Goal: Task Accomplishment & Management: Complete application form

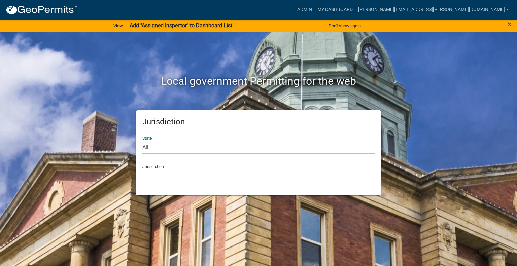
click at [164, 150] on select "All [US_STATE] [US_STATE] [US_STATE] [US_STATE] [US_STATE] [US_STATE] [US_STATE…" at bounding box center [258, 147] width 232 height 14
select select "[US_STATE]"
click at [142, 140] on select "All [US_STATE] [US_STATE] [US_STATE] [US_STATE] [US_STATE] [US_STATE] [US_STATE…" at bounding box center [258, 147] width 232 height 14
click at [154, 175] on select "City of [GEOGRAPHIC_DATA], [US_STATE] City of [GEOGRAPHIC_DATA], [US_STATE] Cit…" at bounding box center [258, 176] width 232 height 14
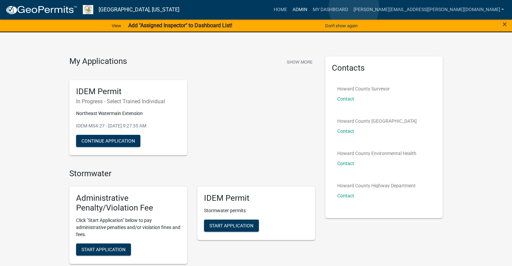
click at [310, 8] on link "Admin" at bounding box center [299, 9] width 20 height 13
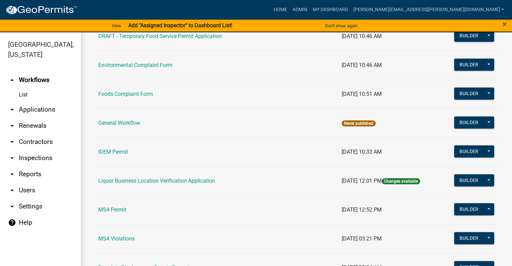
scroll to position [437, 0]
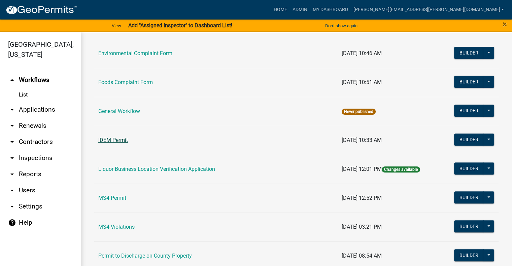
click at [118, 139] on link "IDEM Permit" at bounding box center [113, 140] width 30 height 6
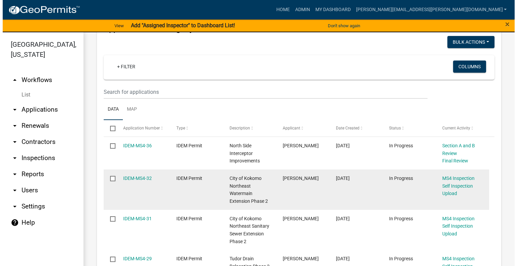
scroll to position [101, 0]
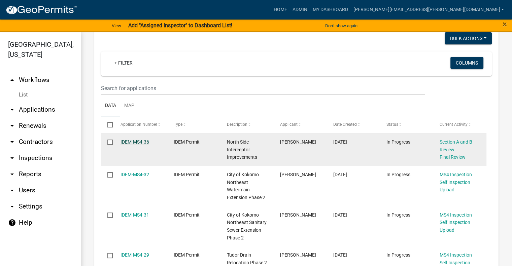
click at [132, 141] on link "IDEM-MS4-36" at bounding box center [134, 141] width 29 height 5
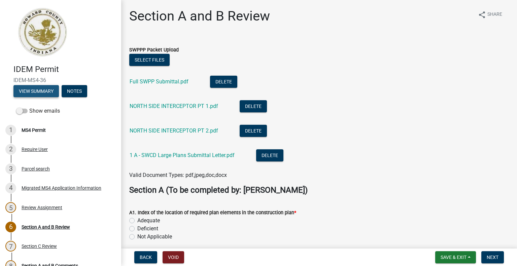
click at [35, 92] on button "View Summary" at bounding box center [35, 91] width 45 height 12
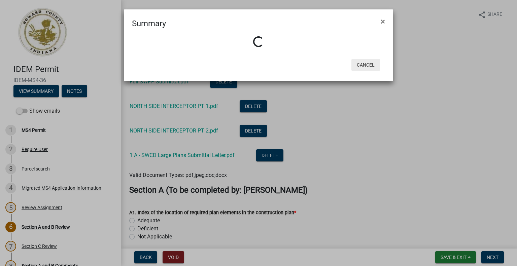
drag, startPoint x: 369, startPoint y: 67, endPoint x: 361, endPoint y: 69, distance: 8.6
click at [369, 67] on button "Cancel" at bounding box center [365, 65] width 29 height 12
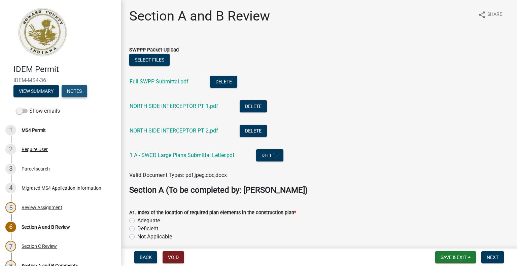
click at [79, 92] on button "Notes" at bounding box center [75, 91] width 26 height 12
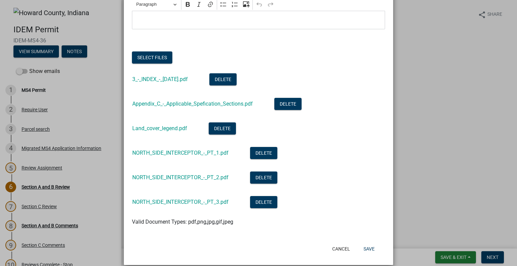
scroll to position [85, 0]
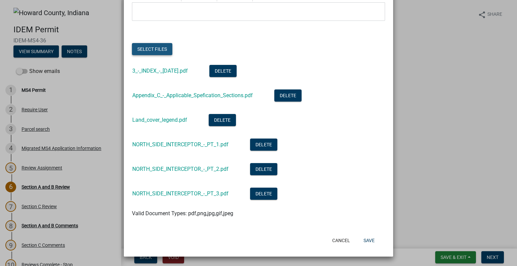
click at [147, 48] on button "Select files" at bounding box center [152, 49] width 40 height 12
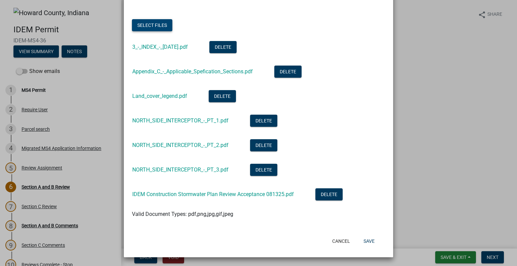
scroll to position [110, 0]
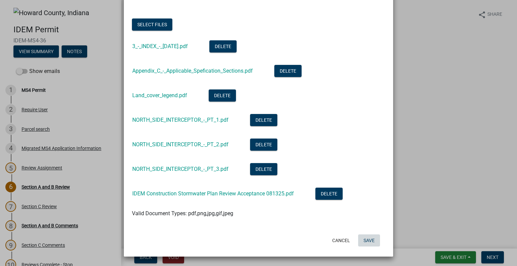
click at [364, 236] on button "Save" at bounding box center [369, 240] width 22 height 12
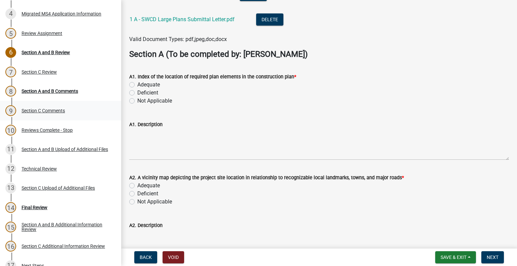
scroll to position [168, 0]
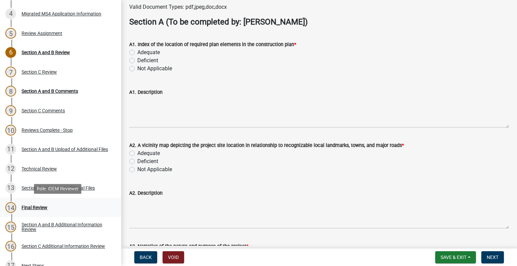
click at [33, 209] on div "Final Review" at bounding box center [35, 207] width 26 height 5
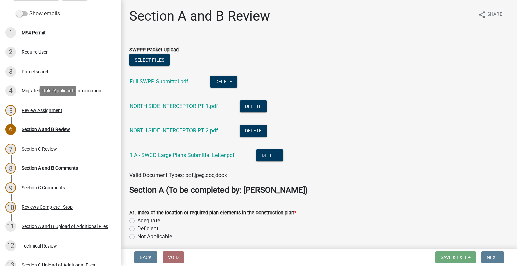
scroll to position [0, 0]
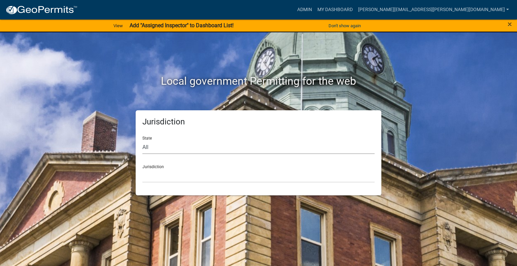
click at [178, 149] on select "All [US_STATE] [US_STATE] [US_STATE] [US_STATE] [US_STATE] [US_STATE] [US_STATE…" at bounding box center [258, 147] width 232 height 14
select select "[US_STATE]"
click at [142, 140] on select "All [US_STATE] [US_STATE] [US_STATE] [US_STATE] [US_STATE] [US_STATE] [US_STATE…" at bounding box center [258, 147] width 232 height 14
click at [164, 177] on select "City of [GEOGRAPHIC_DATA], [US_STATE] City of [GEOGRAPHIC_DATA], [US_STATE] Cit…" at bounding box center [258, 176] width 232 height 14
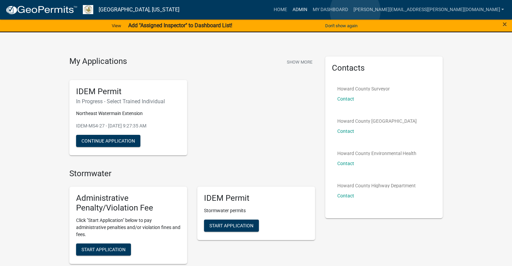
drag, startPoint x: 355, startPoint y: 11, endPoint x: 345, endPoint y: 34, distance: 25.2
click at [310, 11] on link "Admin" at bounding box center [299, 9] width 20 height 13
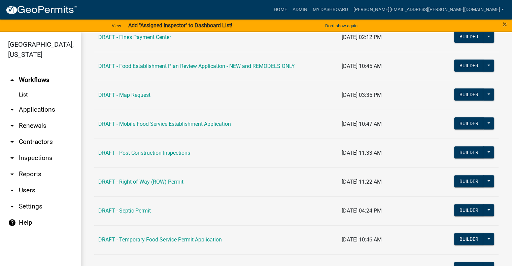
scroll to position [336, 0]
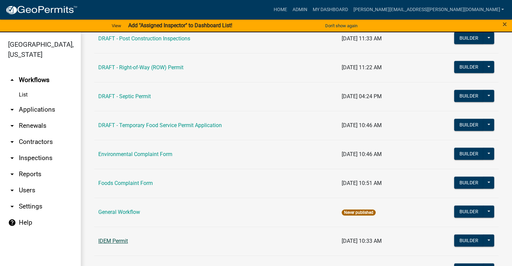
click at [114, 241] on link "IDEM Permit" at bounding box center [113, 241] width 30 height 6
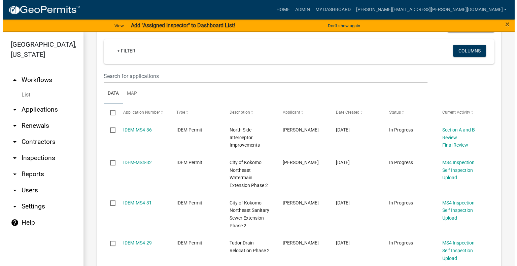
scroll to position [135, 0]
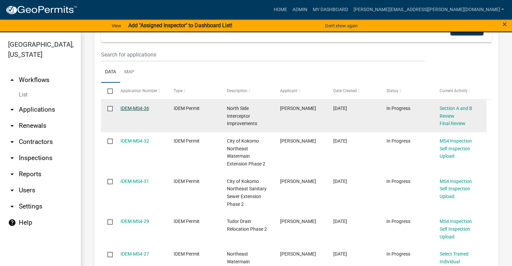
click at [133, 107] on link "IDEM-MS4-36" at bounding box center [134, 108] width 29 height 5
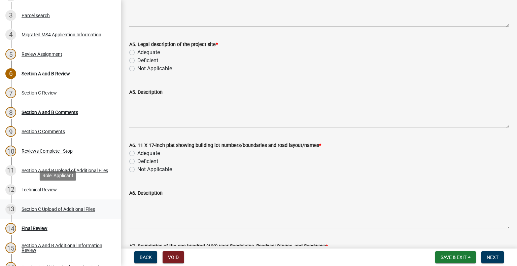
scroll to position [168, 0]
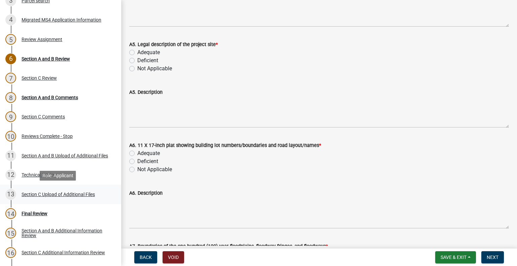
click at [54, 193] on div "Section C Upload of Additional Files" at bounding box center [58, 194] width 73 height 5
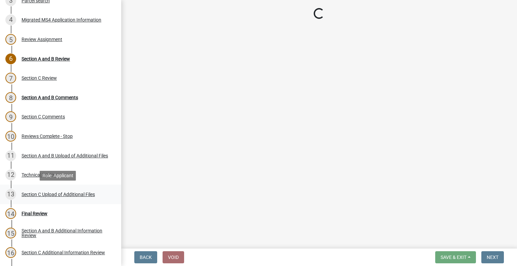
scroll to position [0, 0]
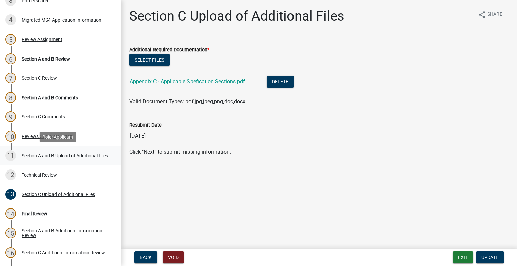
click at [58, 155] on div "Section A and B Upload of Additional Files" at bounding box center [65, 155] width 86 height 5
click at [84, 154] on div "Section A and B Upload of Additional Files" at bounding box center [65, 155] width 86 height 5
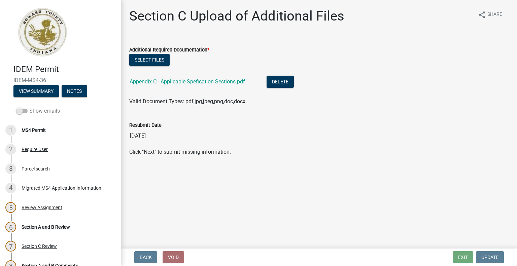
click at [21, 110] on span at bounding box center [21, 111] width 11 height 5
click at [29, 107] on input "Show emails" at bounding box center [29, 107] width 0 height 0
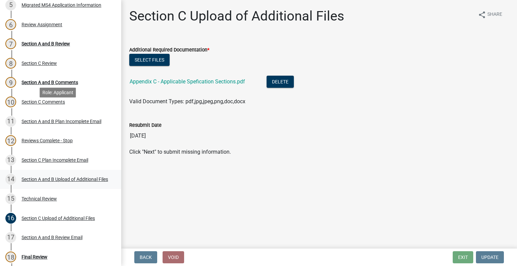
scroll to position [47, 0]
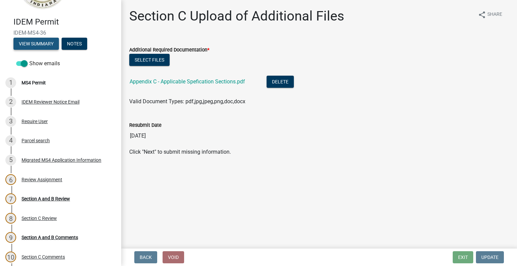
click at [43, 41] on button "View Summary" at bounding box center [35, 44] width 45 height 12
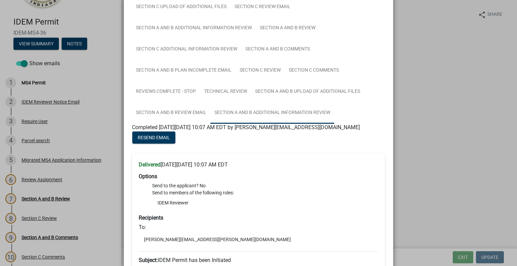
scroll to position [135, 0]
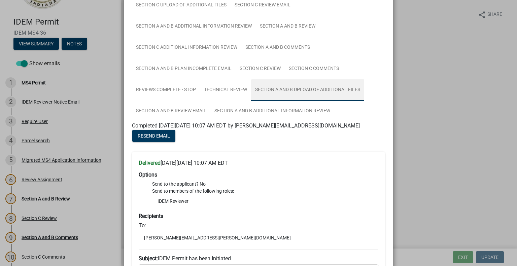
click at [338, 91] on link "Section A and B Upload of Additional Files" at bounding box center [307, 90] width 113 height 22
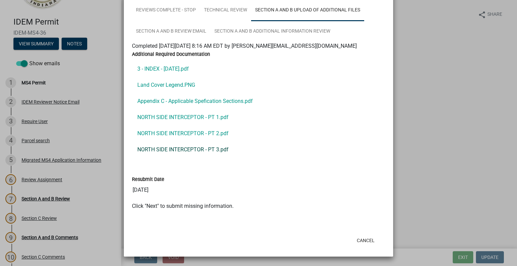
scroll to position [181, 0]
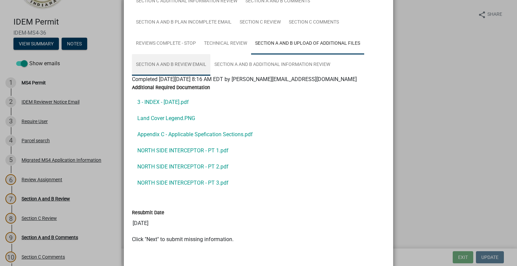
click at [176, 64] on link "Section A and B Review Email" at bounding box center [171, 65] width 78 height 22
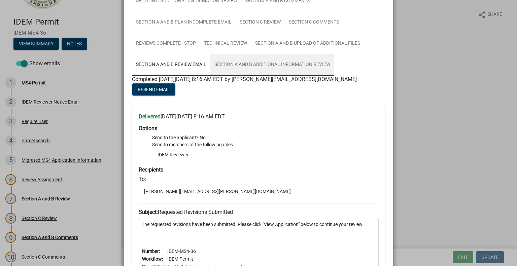
click at [300, 64] on link "Section A and B Additional Information Review" at bounding box center [272, 65] width 124 height 22
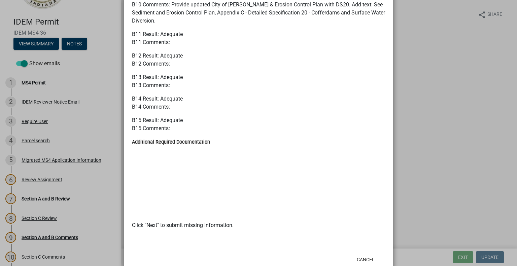
scroll to position [1161, 0]
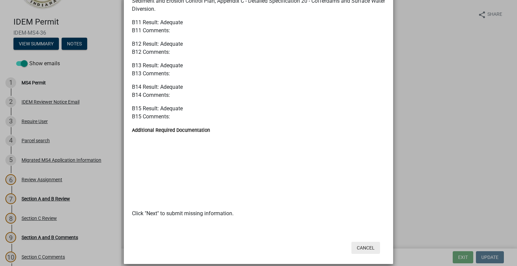
click at [368, 242] on button "Cancel" at bounding box center [365, 248] width 29 height 12
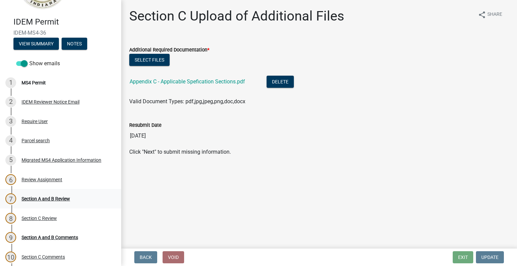
click at [56, 201] on div "Section A and B Review" at bounding box center [46, 198] width 48 height 5
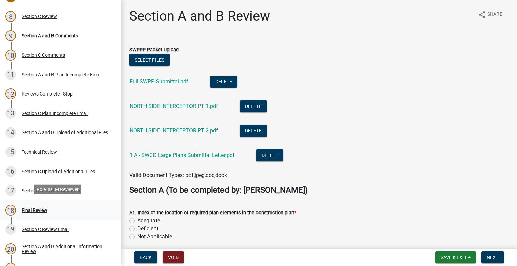
scroll to position [283, 0]
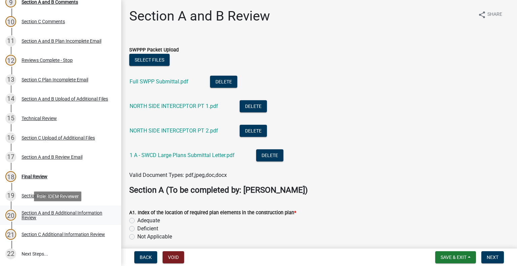
click at [71, 211] on div "Section A and B Additional Information Review" at bounding box center [66, 215] width 89 height 9
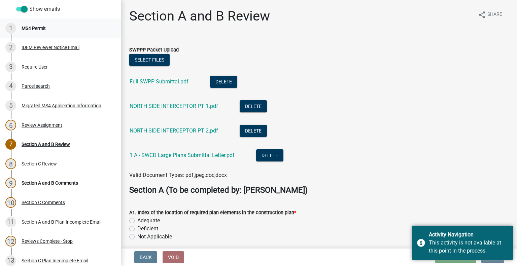
scroll to position [81, 0]
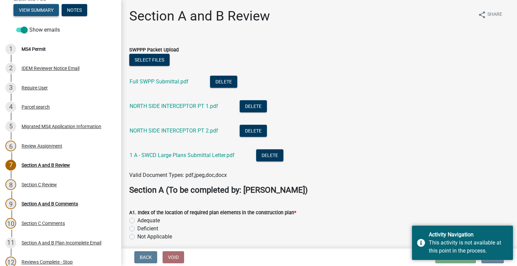
click at [40, 9] on button "View Summary" at bounding box center [35, 10] width 45 height 12
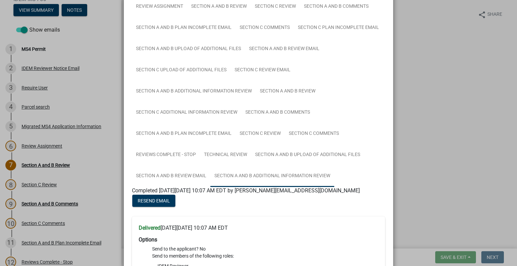
scroll to position [101, 0]
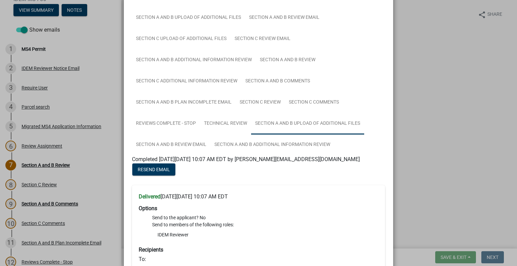
click at [343, 126] on link "Section A and B Upload of Additional Files" at bounding box center [307, 124] width 113 height 22
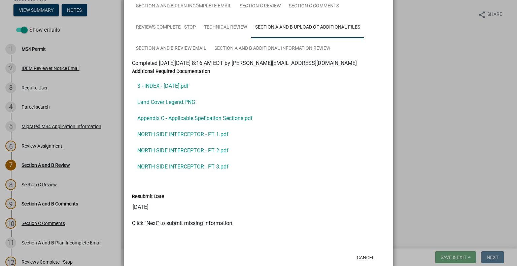
scroll to position [215, 0]
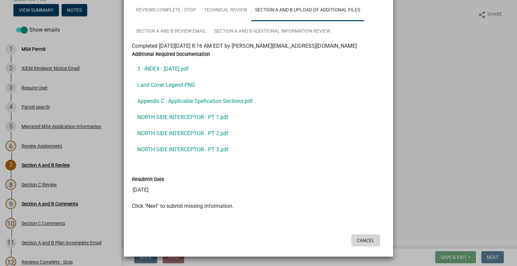
click at [368, 241] on button "Cancel" at bounding box center [365, 240] width 29 height 12
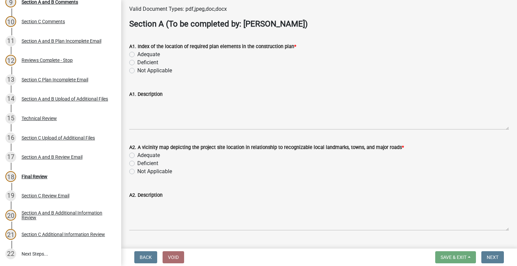
scroll to position [168, 0]
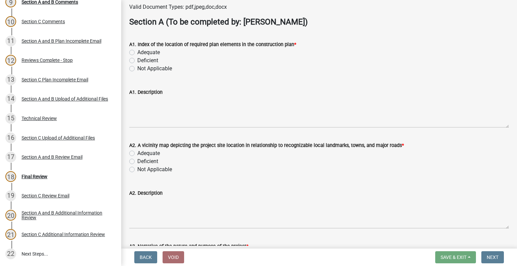
click at [137, 53] on label "Adequate" at bounding box center [148, 52] width 23 height 8
click at [137, 53] on input "Adequate" at bounding box center [139, 50] width 4 height 4
radio input "true"
click at [137, 153] on label "Adequate" at bounding box center [148, 153] width 23 height 8
click at [137, 153] on input "Adequate" at bounding box center [139, 151] width 4 height 4
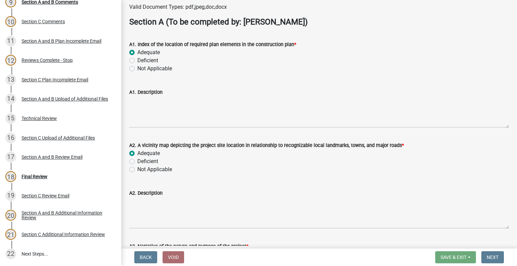
radio input "true"
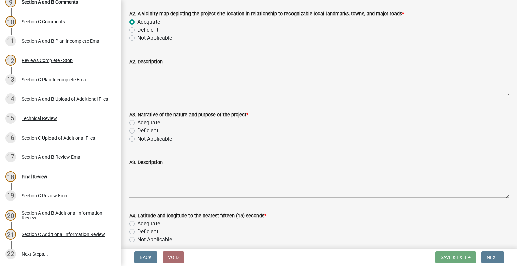
scroll to position [303, 0]
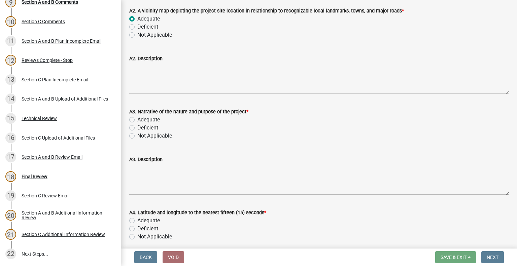
click at [137, 118] on label "Adequate" at bounding box center [148, 120] width 23 height 8
click at [137, 118] on input "Adequate" at bounding box center [139, 118] width 4 height 4
radio input "true"
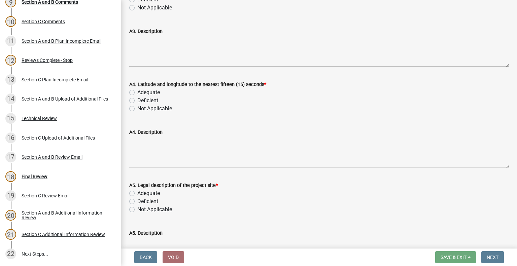
scroll to position [437, 0]
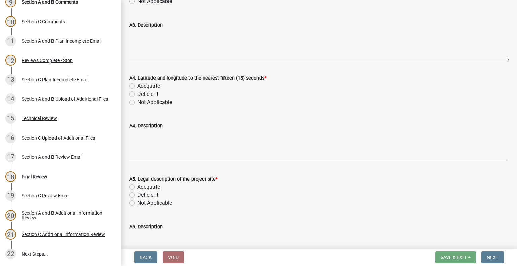
click at [137, 84] on label "Adequate" at bounding box center [148, 86] width 23 height 8
click at [137, 84] on input "Adequate" at bounding box center [139, 84] width 4 height 4
radio input "true"
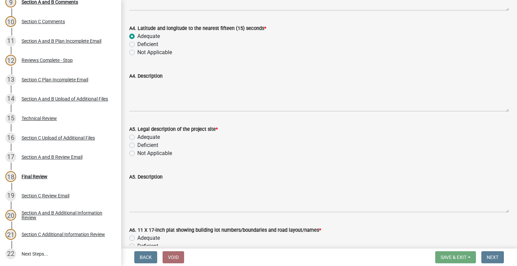
scroll to position [505, 0]
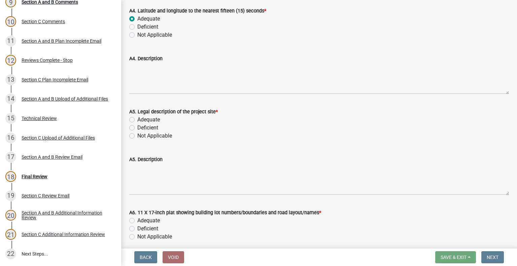
click at [137, 118] on label "Adequate" at bounding box center [148, 120] width 23 height 8
click at [137, 118] on input "Adequate" at bounding box center [139, 118] width 4 height 4
radio input "true"
click at [137, 218] on label "Adequate" at bounding box center [148, 221] width 23 height 8
click at [137, 218] on input "Adequate" at bounding box center [139, 219] width 4 height 4
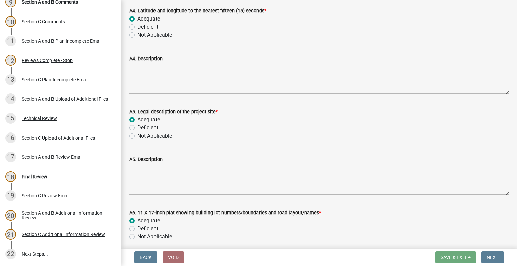
radio input "true"
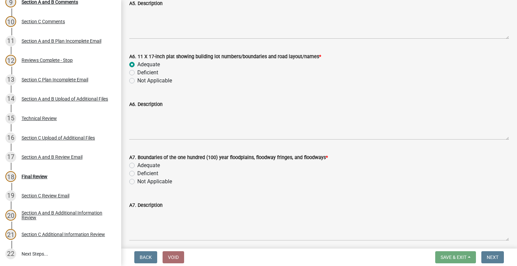
scroll to position [673, 0]
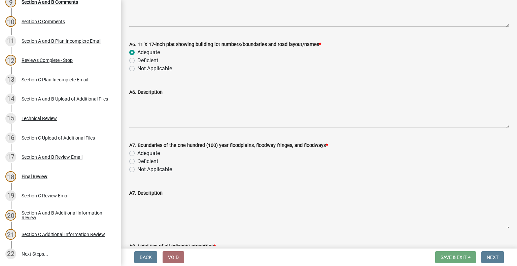
click at [137, 154] on label "Adequate" at bounding box center [148, 153] width 23 height 8
click at [137, 154] on input "Adequate" at bounding box center [139, 151] width 4 height 4
radio input "true"
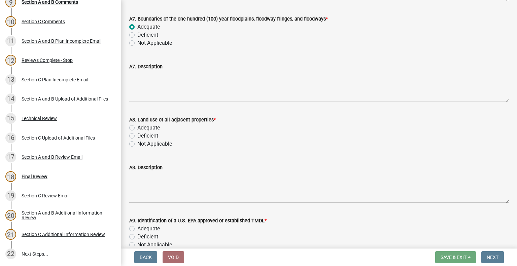
scroll to position [807, 0]
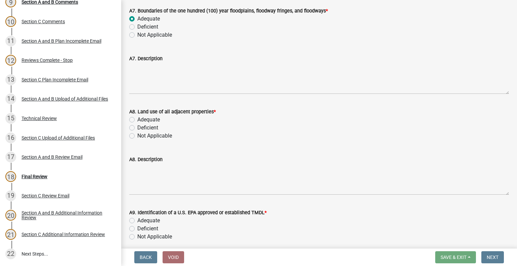
click at [137, 119] on label "Adequate" at bounding box center [148, 120] width 23 height 8
click at [137, 119] on input "Adequate" at bounding box center [139, 118] width 4 height 4
radio input "true"
click at [137, 219] on label "Adequate" at bounding box center [148, 221] width 23 height 8
click at [137, 219] on input "Adequate" at bounding box center [139, 219] width 4 height 4
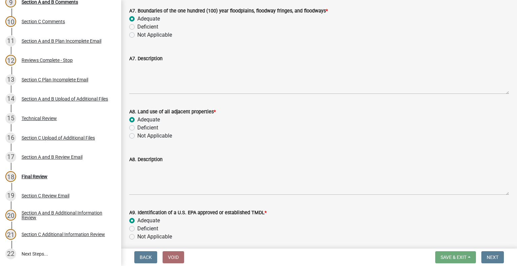
radio input "true"
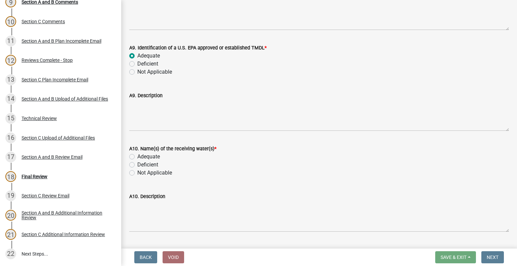
scroll to position [1009, 0]
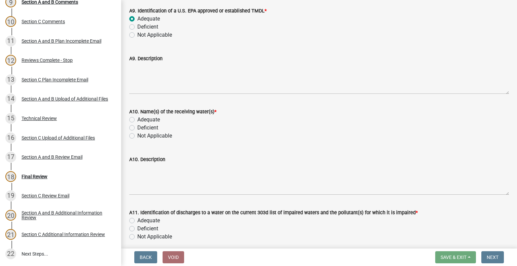
drag, startPoint x: 131, startPoint y: 119, endPoint x: 140, endPoint y: 145, distance: 27.8
click at [137, 119] on label "Adequate" at bounding box center [148, 120] width 23 height 8
click at [137, 119] on input "Adequate" at bounding box center [139, 118] width 4 height 4
radio input "true"
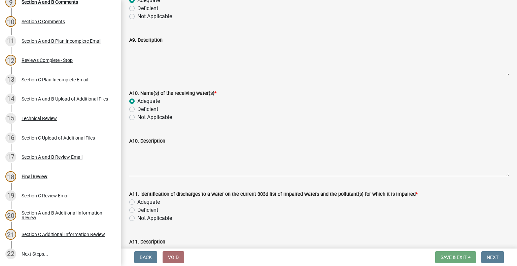
scroll to position [1110, 0]
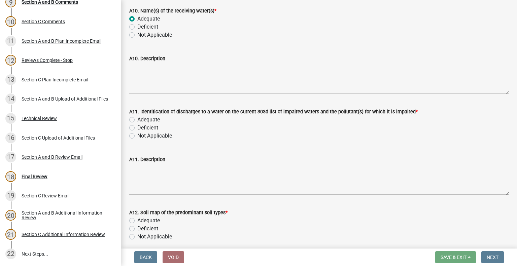
click at [137, 119] on label "Adequate" at bounding box center [148, 120] width 23 height 8
click at [137, 119] on input "Adequate" at bounding box center [139, 118] width 4 height 4
radio input "true"
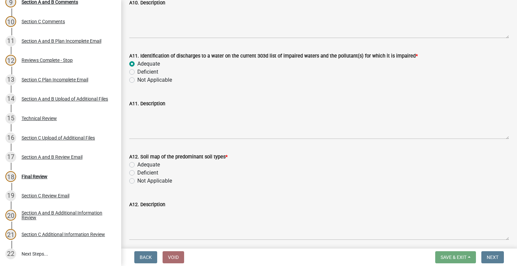
scroll to position [1178, 0]
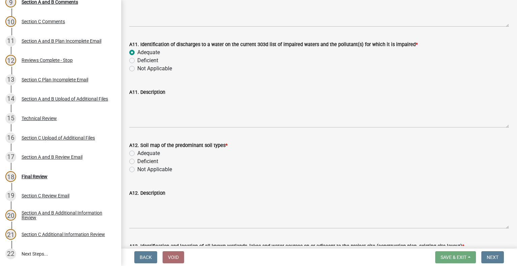
click at [137, 153] on label "Adequate" at bounding box center [148, 153] width 23 height 8
click at [137, 153] on input "Adequate" at bounding box center [139, 151] width 4 height 4
radio input "true"
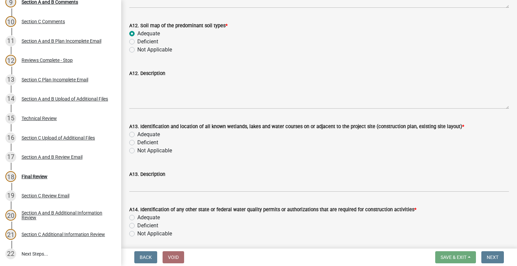
scroll to position [1312, 0]
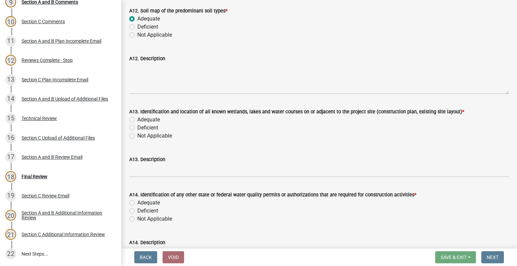
click at [137, 120] on label "Adequate" at bounding box center [148, 120] width 23 height 8
click at [137, 120] on input "Adequate" at bounding box center [139, 118] width 4 height 4
radio input "true"
click at [137, 203] on label "Adequate" at bounding box center [148, 203] width 23 height 8
click at [137, 203] on input "Adequate" at bounding box center [139, 201] width 4 height 4
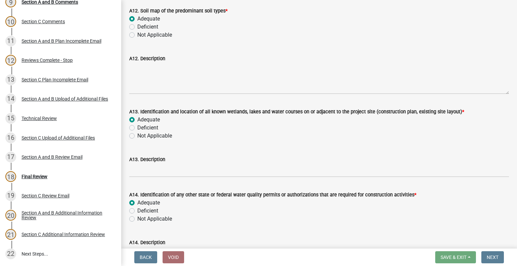
radio input "true"
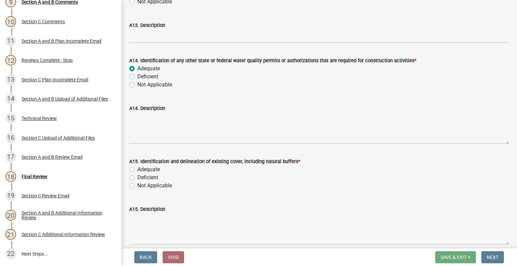
scroll to position [1447, 0]
click at [137, 169] on label "Adequate" at bounding box center [148, 169] width 23 height 8
click at [137, 169] on input "Adequate" at bounding box center [139, 167] width 4 height 4
radio input "true"
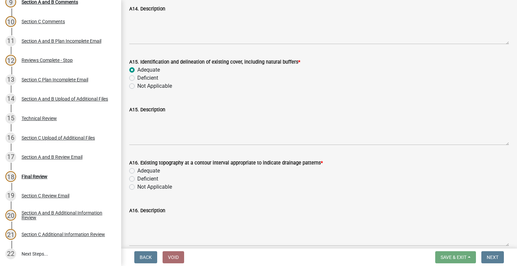
scroll to position [1548, 0]
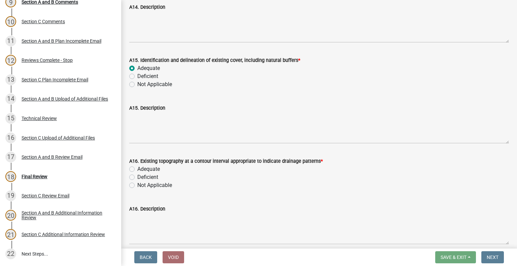
click at [137, 171] on label "Adequate" at bounding box center [148, 169] width 23 height 8
click at [137, 170] on input "Adequate" at bounding box center [139, 167] width 4 height 4
radio input "true"
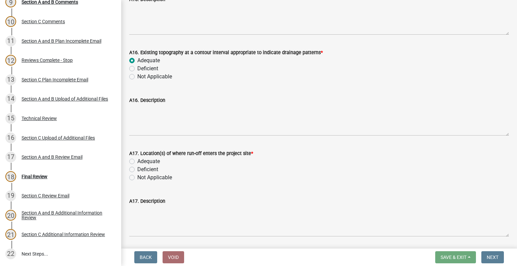
scroll to position [1682, 0]
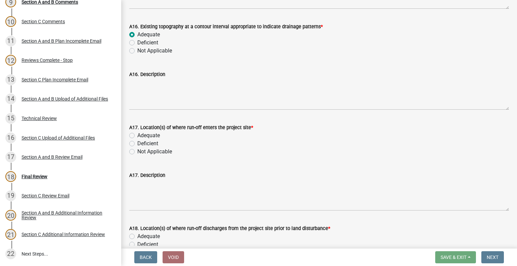
click at [137, 137] on label "Adequate" at bounding box center [148, 136] width 23 height 8
click at [137, 136] on input "Adequate" at bounding box center [139, 134] width 4 height 4
radio input "true"
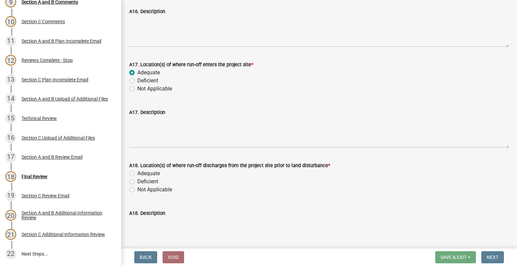
scroll to position [1783, 0]
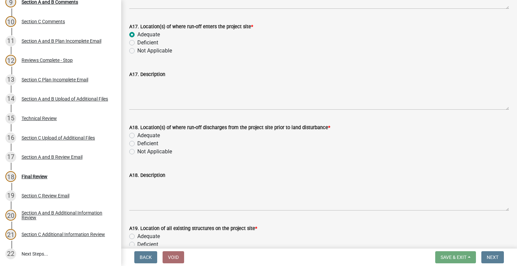
click at [137, 135] on label "Adequate" at bounding box center [148, 136] width 23 height 8
click at [137, 135] on input "Adequate" at bounding box center [139, 134] width 4 height 4
radio input "true"
click at [137, 238] on label "Adequate" at bounding box center [148, 236] width 23 height 8
click at [137, 237] on input "Adequate" at bounding box center [139, 234] width 4 height 4
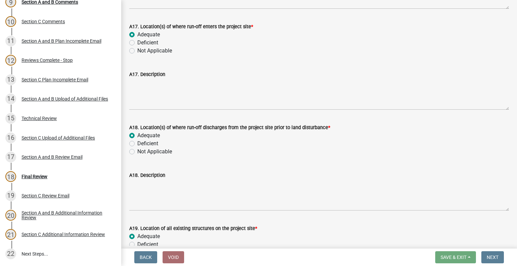
radio input "true"
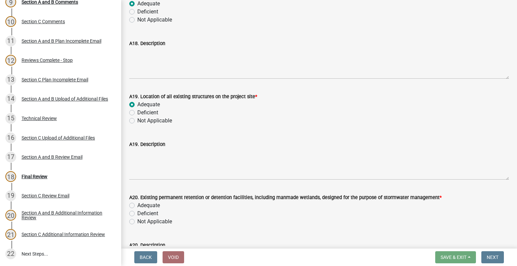
scroll to position [1918, 0]
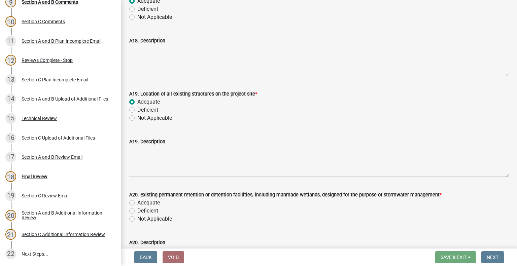
click at [137, 218] on label "Not Applicable" at bounding box center [154, 219] width 35 height 8
click at [137, 218] on input "Not Applicable" at bounding box center [139, 217] width 4 height 4
radio input "true"
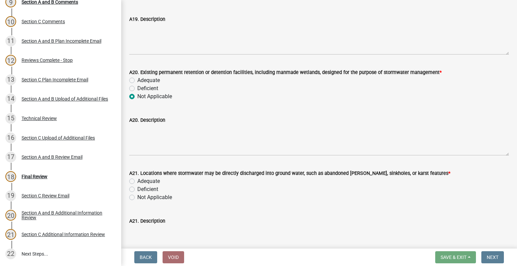
scroll to position [2052, 0]
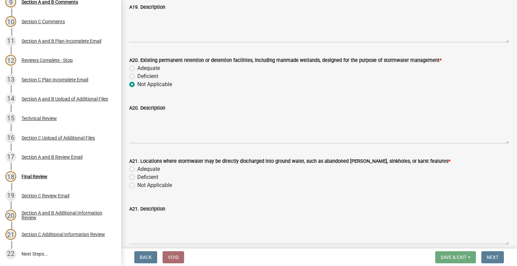
click at [137, 169] on label "Adequate" at bounding box center [148, 169] width 23 height 8
click at [137, 169] on input "Adequate" at bounding box center [139, 167] width 4 height 4
radio input "true"
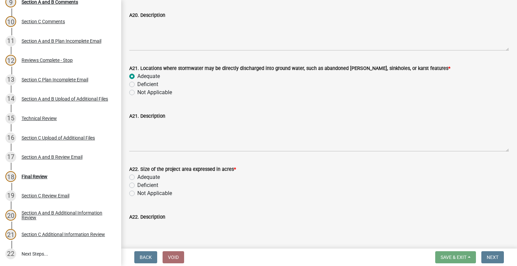
scroll to position [2153, 0]
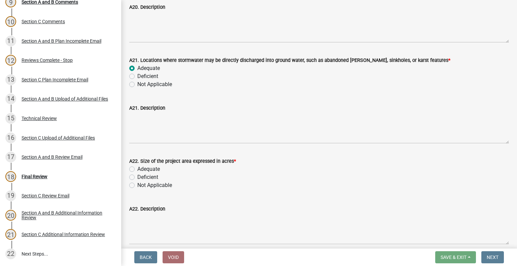
click at [137, 170] on label "Adequate" at bounding box center [148, 169] width 23 height 8
click at [137, 170] on input "Adequate" at bounding box center [139, 167] width 4 height 4
radio input "true"
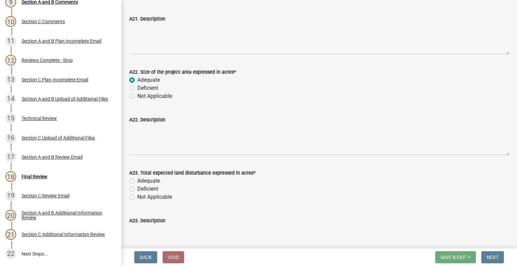
scroll to position [2254, 0]
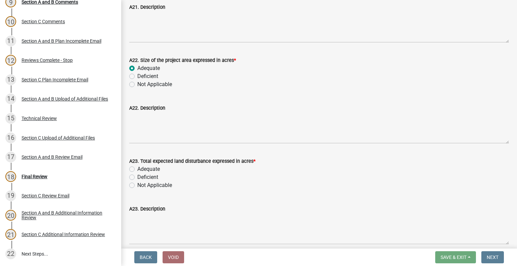
click at [137, 171] on label "Adequate" at bounding box center [148, 169] width 23 height 8
click at [137, 170] on input "Adequate" at bounding box center [139, 167] width 4 height 4
radio input "true"
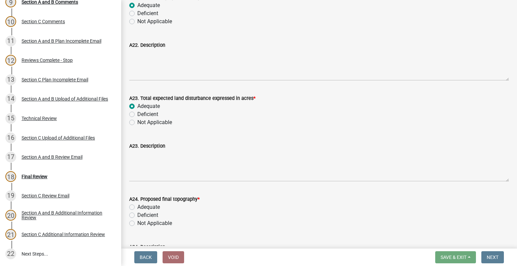
scroll to position [2355, 0]
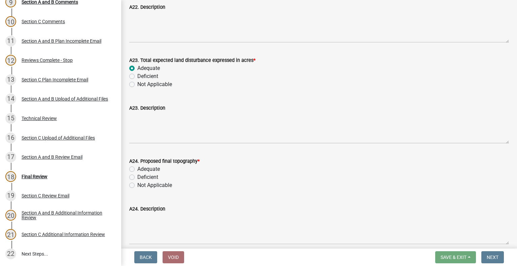
click at [137, 168] on label "Adequate" at bounding box center [148, 169] width 23 height 8
click at [137, 168] on input "Adequate" at bounding box center [139, 167] width 4 height 4
radio input "true"
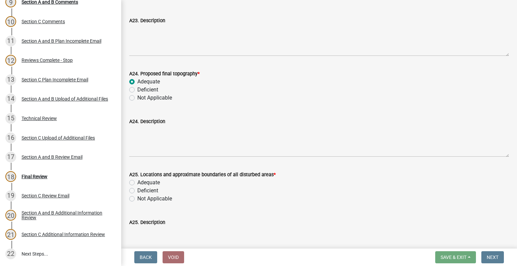
scroll to position [2456, 0]
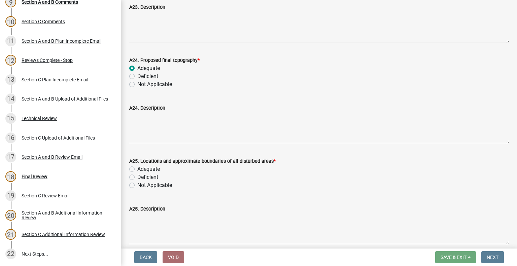
click at [137, 168] on label "Adequate" at bounding box center [148, 169] width 23 height 8
click at [137, 168] on input "Adequate" at bounding box center [139, 167] width 4 height 4
radio input "true"
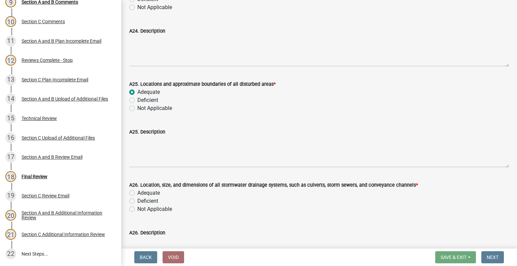
scroll to position [2557, 0]
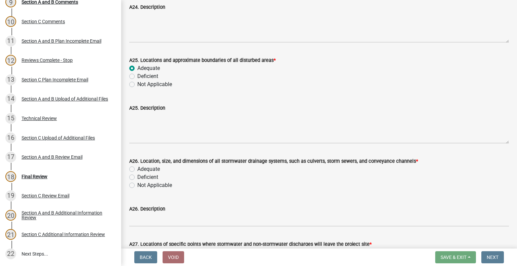
click at [137, 171] on label "Adequate" at bounding box center [148, 169] width 23 height 8
click at [137, 170] on input "Adequate" at bounding box center [139, 167] width 4 height 4
radio input "true"
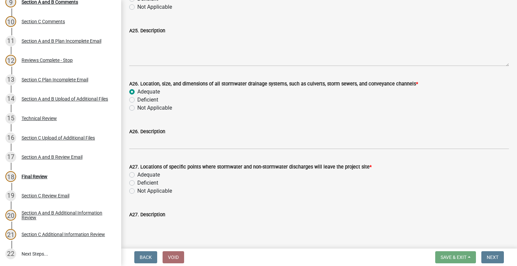
scroll to position [2658, 0]
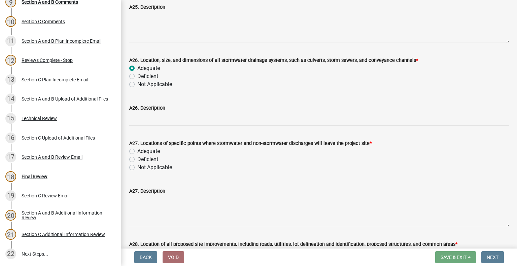
drag, startPoint x: 131, startPoint y: 150, endPoint x: 146, endPoint y: 163, distance: 20.1
click at [137, 150] on label "Adequate" at bounding box center [148, 151] width 23 height 8
click at [137, 150] on input "Adequate" at bounding box center [139, 149] width 4 height 4
radio input "true"
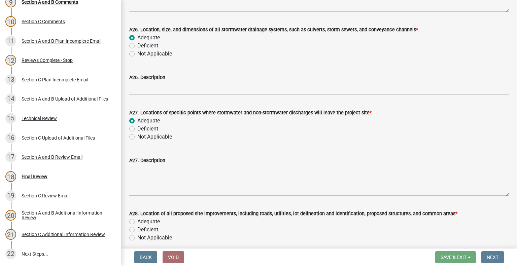
scroll to position [2725, 0]
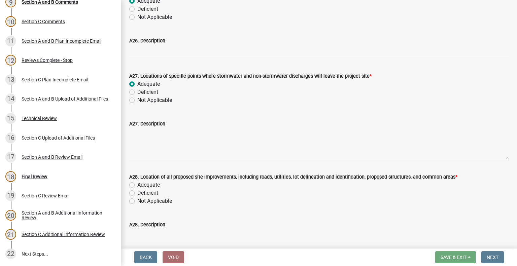
click at [137, 184] on label "Adequate" at bounding box center [148, 185] width 23 height 8
click at [137, 184] on input "Adequate" at bounding box center [139, 183] width 4 height 4
radio input "true"
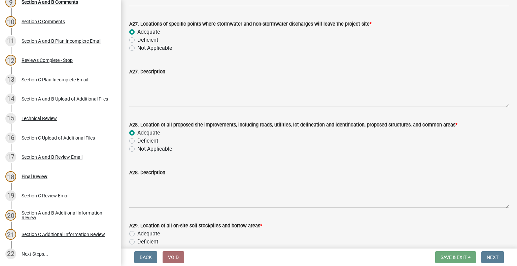
scroll to position [2792, 0]
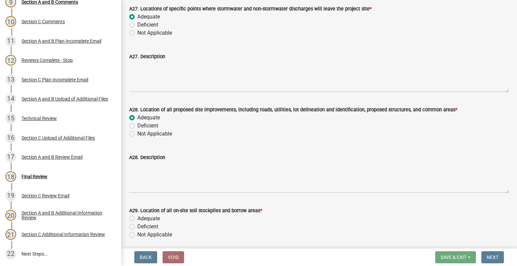
click at [137, 217] on label "Adequate" at bounding box center [148, 219] width 23 height 8
click at [137, 217] on input "Adequate" at bounding box center [139, 217] width 4 height 4
radio input "true"
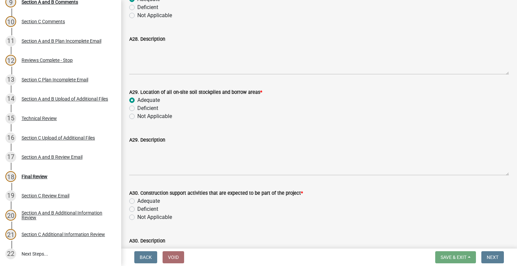
scroll to position [2927, 0]
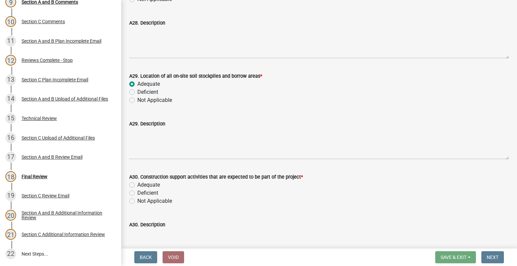
click at [137, 183] on label "Adequate" at bounding box center [148, 185] width 23 height 8
click at [137, 183] on input "Adequate" at bounding box center [139, 183] width 4 height 4
radio input "true"
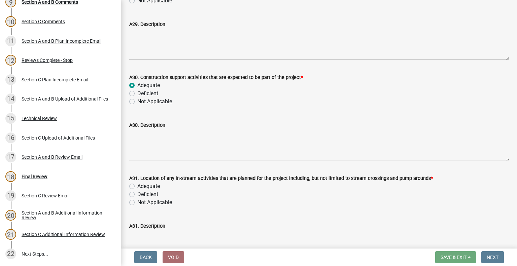
scroll to position [3028, 0]
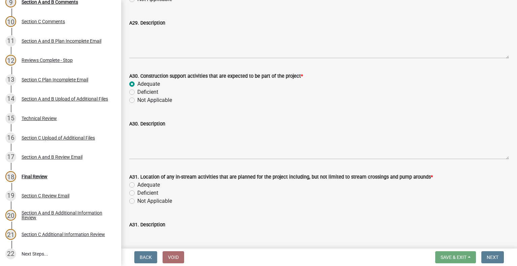
click at [137, 184] on label "Adequate" at bounding box center [148, 185] width 23 height 8
click at [137, 184] on input "Adequate" at bounding box center [139, 183] width 4 height 4
radio input "true"
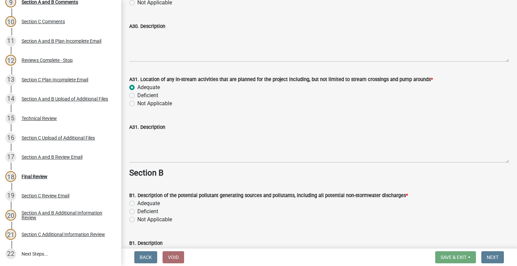
scroll to position [3129, 0]
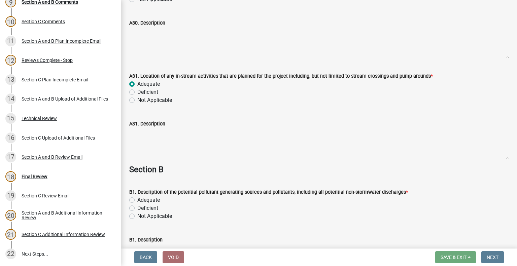
click at [137, 200] on label "Adequate" at bounding box center [148, 200] width 23 height 8
click at [137, 200] on input "Adequate" at bounding box center [139, 198] width 4 height 4
radio input "true"
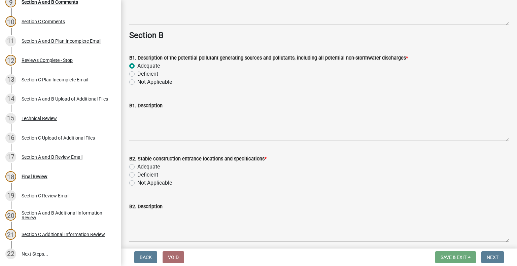
scroll to position [3263, 0]
click at [137, 166] on label "Adequate" at bounding box center [148, 166] width 23 height 8
click at [137, 166] on input "Adequate" at bounding box center [139, 164] width 4 height 4
radio input "true"
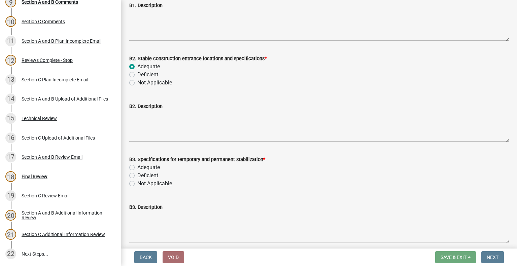
scroll to position [3364, 0]
click at [137, 166] on label "Adequate" at bounding box center [148, 166] width 23 height 8
click at [137, 166] on input "Adequate" at bounding box center [139, 164] width 4 height 4
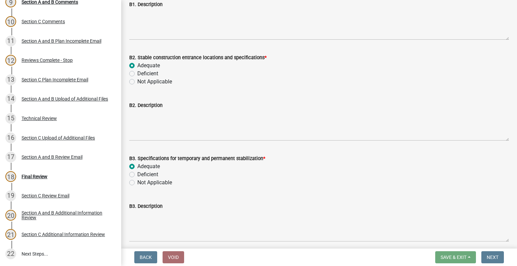
radio input "true"
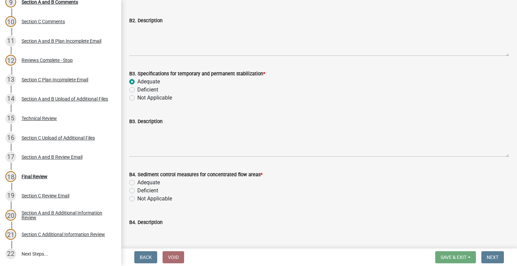
scroll to position [3465, 0]
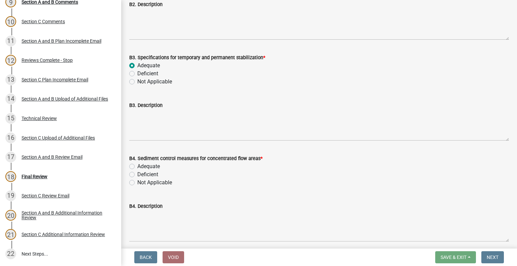
click at [137, 166] on label "Adequate" at bounding box center [148, 166] width 23 height 8
click at [137, 166] on input "Adequate" at bounding box center [139, 164] width 4 height 4
radio input "true"
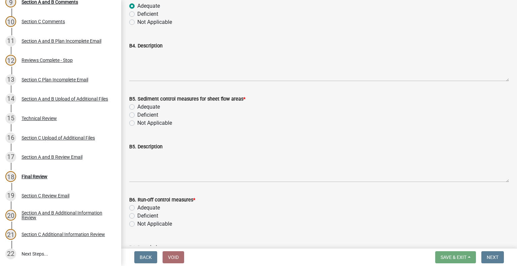
scroll to position [3566, 0]
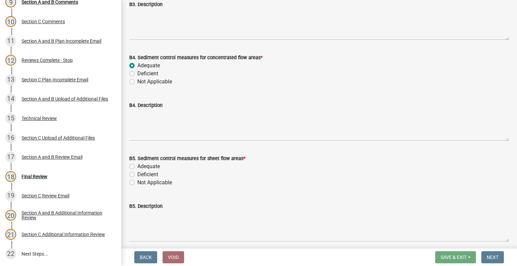
click at [137, 166] on label "Adequate" at bounding box center [148, 166] width 23 height 8
click at [137, 166] on input "Adequate" at bounding box center [139, 164] width 4 height 4
radio input "true"
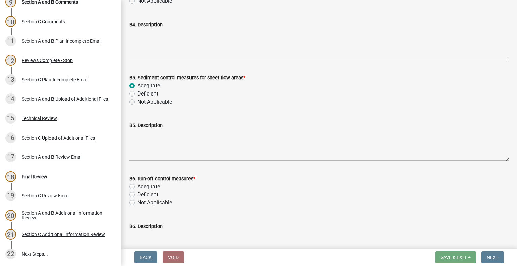
scroll to position [3667, 0]
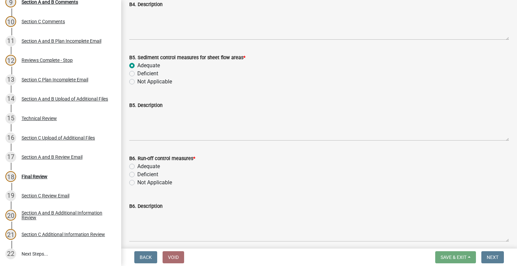
click at [137, 167] on label "Adequate" at bounding box center [148, 166] width 23 height 8
click at [137, 167] on input "Adequate" at bounding box center [139, 164] width 4 height 4
radio input "true"
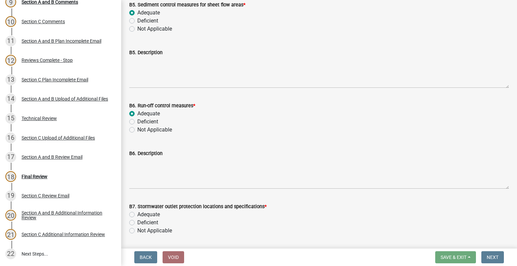
scroll to position [3768, 0]
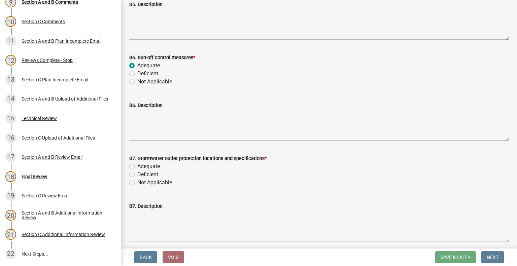
click at [137, 165] on label "Adequate" at bounding box center [148, 166] width 23 height 8
click at [137, 165] on input "Adequate" at bounding box center [139, 164] width 4 height 4
radio input "true"
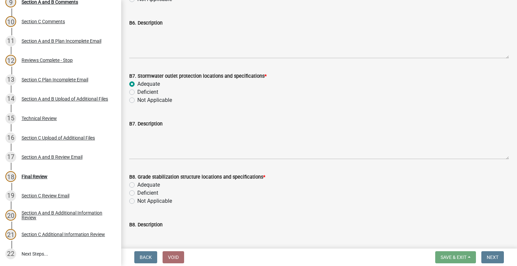
scroll to position [3869, 0]
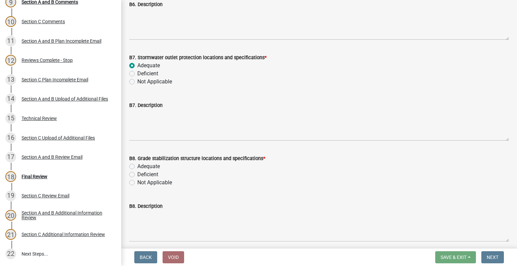
click at [137, 168] on label "Adequate" at bounding box center [148, 166] width 23 height 8
click at [137, 167] on input "Adequate" at bounding box center [139, 164] width 4 height 4
radio input "true"
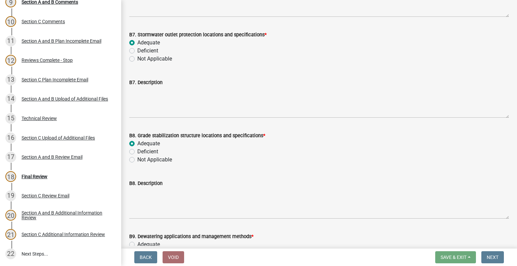
scroll to position [3903, 0]
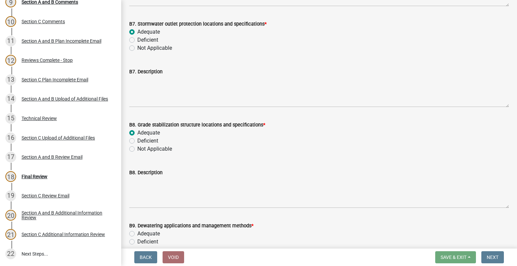
click at [137, 148] on label "Not Applicable" at bounding box center [154, 149] width 35 height 8
click at [137, 148] on input "Not Applicable" at bounding box center [139, 147] width 4 height 4
radio input "true"
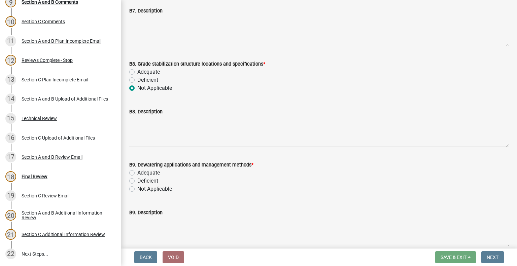
scroll to position [3970, 0]
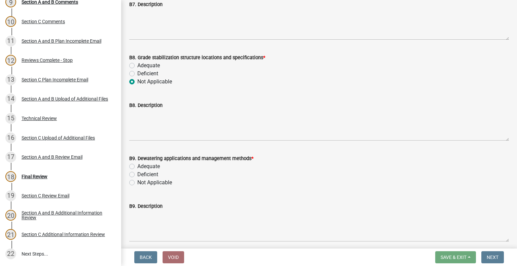
click at [137, 166] on label "Adequate" at bounding box center [148, 166] width 23 height 8
click at [137, 166] on input "Adequate" at bounding box center [139, 164] width 4 height 4
radio input "true"
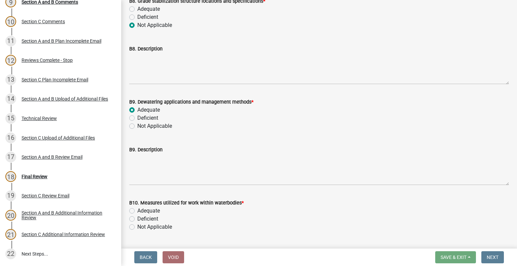
scroll to position [4037, 0]
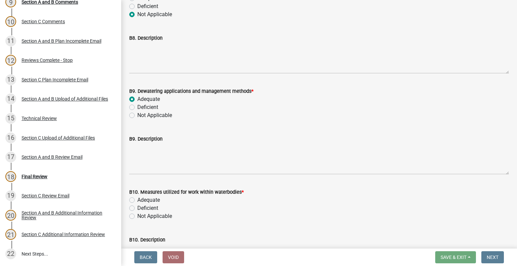
click at [137, 200] on label "Adequate" at bounding box center [148, 200] width 23 height 8
click at [137, 200] on input "Adequate" at bounding box center [139, 198] width 4 height 4
radio input "true"
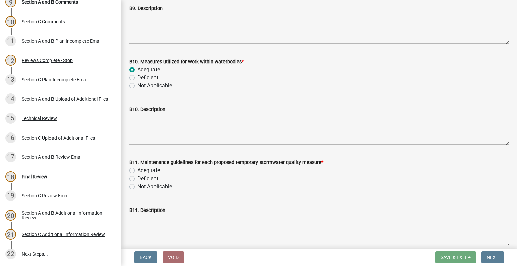
scroll to position [4172, 0]
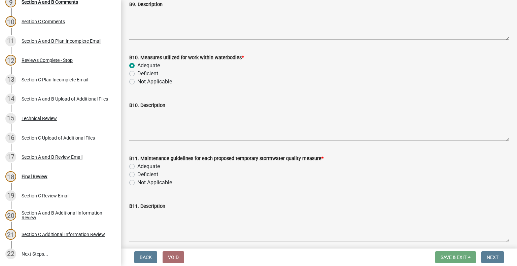
click at [137, 166] on label "Adequate" at bounding box center [148, 166] width 23 height 8
click at [137, 166] on input "Adequate" at bounding box center [139, 164] width 4 height 4
radio input "true"
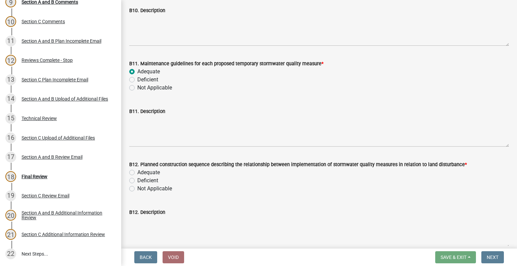
scroll to position [4306, 0]
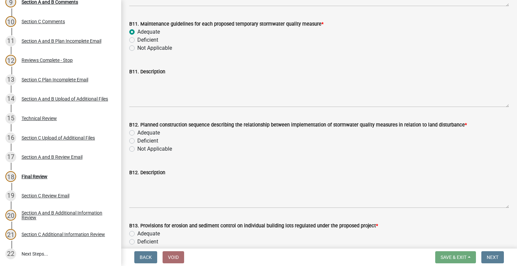
click at [137, 133] on label "Adequate" at bounding box center [148, 133] width 23 height 8
click at [137, 133] on input "Adequate" at bounding box center [139, 131] width 4 height 4
radio input "true"
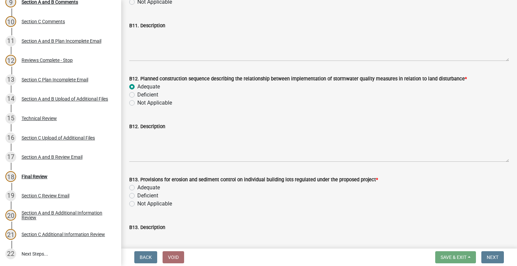
scroll to position [4374, 0]
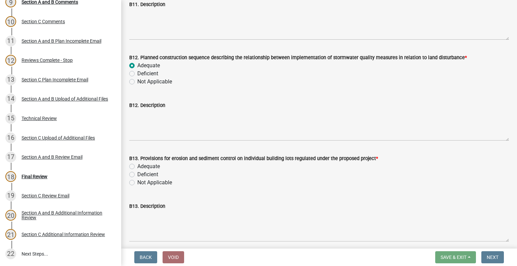
click at [137, 167] on label "Adequate" at bounding box center [148, 166] width 23 height 8
click at [137, 167] on input "Adequate" at bounding box center [139, 164] width 4 height 4
radio input "true"
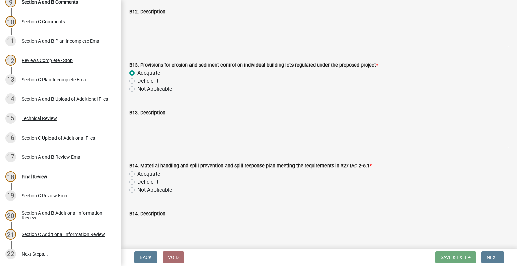
scroll to position [4475, 0]
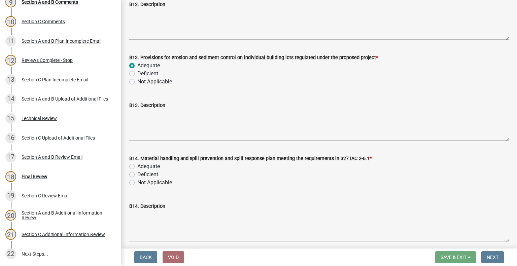
click at [137, 167] on label "Adequate" at bounding box center [148, 166] width 23 height 8
click at [137, 167] on input "Adequate" at bounding box center [139, 164] width 4 height 4
radio input "true"
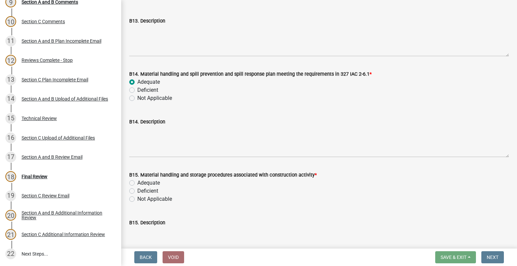
scroll to position [4576, 0]
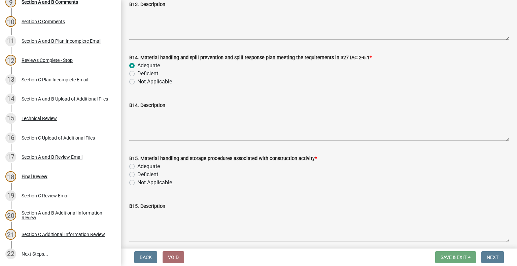
click at [137, 168] on label "Adequate" at bounding box center [148, 166] width 23 height 8
click at [137, 167] on input "Adequate" at bounding box center [139, 164] width 4 height 4
radio input "true"
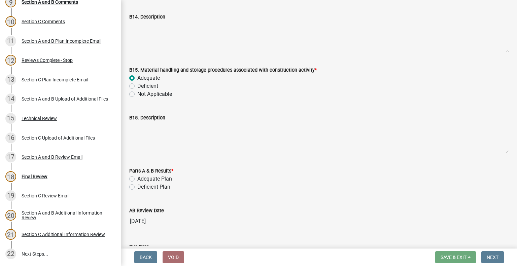
scroll to position [4676, 0]
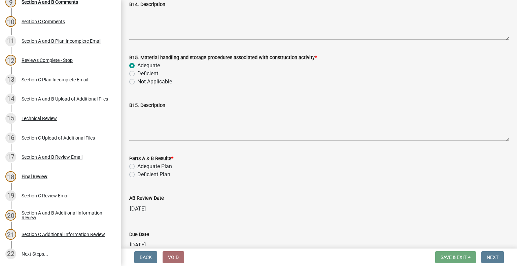
click at [137, 165] on label "Adequate Plan" at bounding box center [154, 166] width 35 height 8
click at [137, 165] on input "Adequate Plan" at bounding box center [139, 164] width 4 height 4
radio input "true"
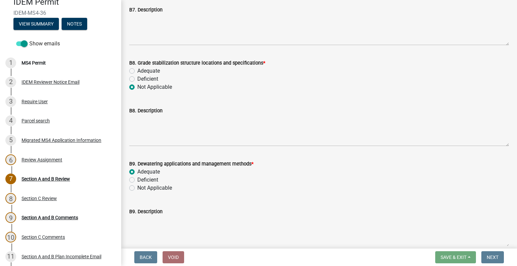
scroll to position [3970, 0]
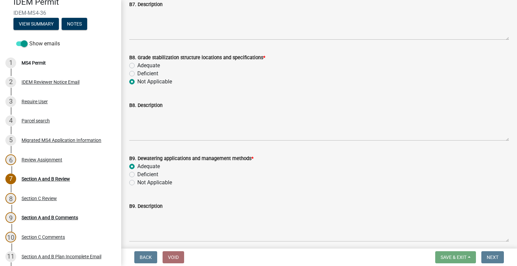
click at [137, 65] on label "Adequate" at bounding box center [148, 66] width 23 height 8
click at [137, 65] on input "Adequate" at bounding box center [139, 64] width 4 height 4
radio input "true"
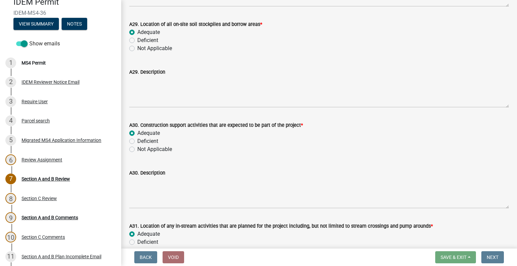
scroll to position [2978, 0]
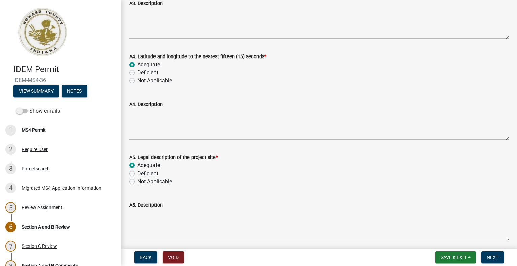
scroll to position [471, 0]
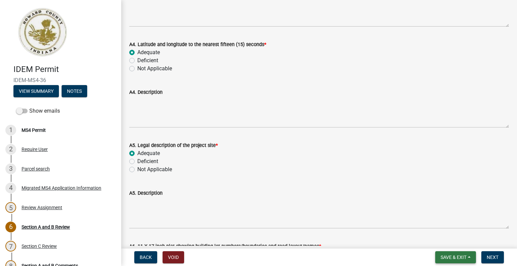
click at [455, 255] on span "Save & Exit" at bounding box center [453, 257] width 26 height 5
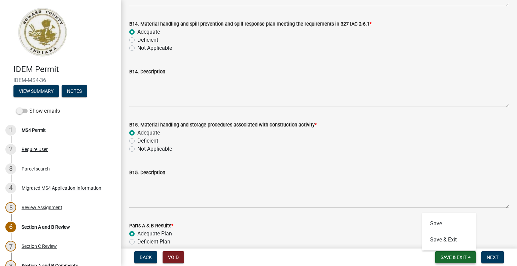
scroll to position [4728, 0]
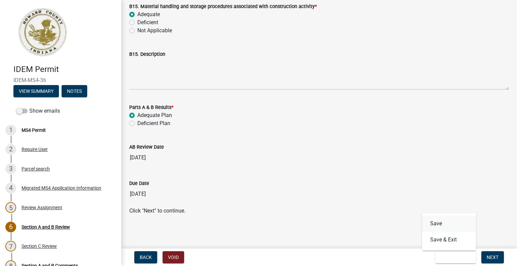
click at [440, 224] on button "Save" at bounding box center [449, 224] width 54 height 16
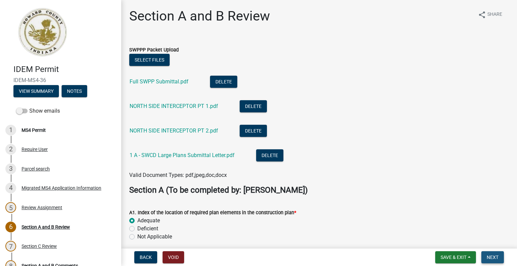
click at [493, 257] on span "Next" at bounding box center [492, 257] width 12 height 5
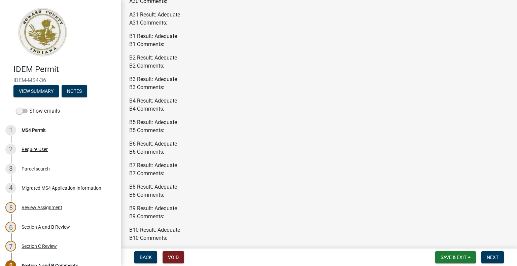
scroll to position [808, 0]
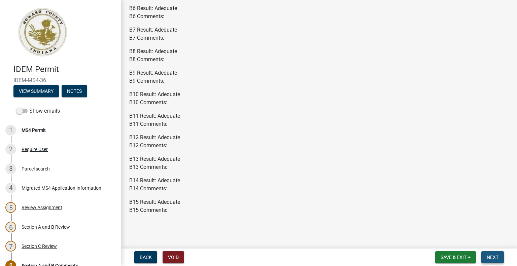
click at [494, 255] on span "Next" at bounding box center [492, 257] width 12 height 5
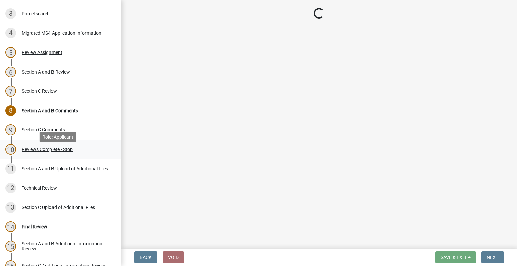
scroll to position [168, 0]
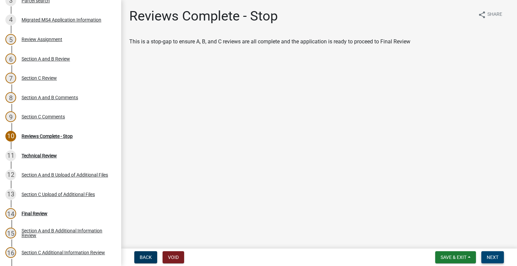
click at [494, 259] on span "Next" at bounding box center [492, 257] width 12 height 5
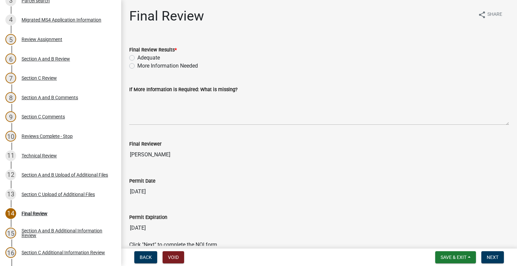
click at [137, 58] on label "Adequate" at bounding box center [148, 58] width 23 height 8
click at [137, 58] on input "Adequate" at bounding box center [139, 56] width 4 height 4
radio input "true"
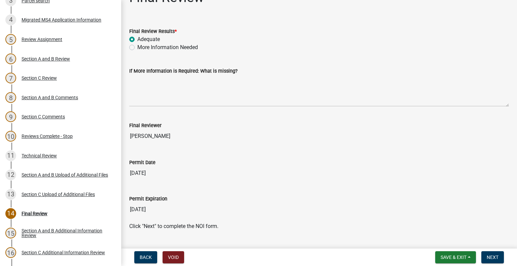
scroll to position [34, 0]
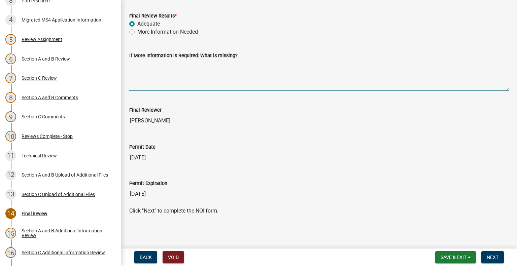
click at [145, 74] on textarea "If More Information is Required: What is missing?" at bounding box center [318, 76] width 379 height 32
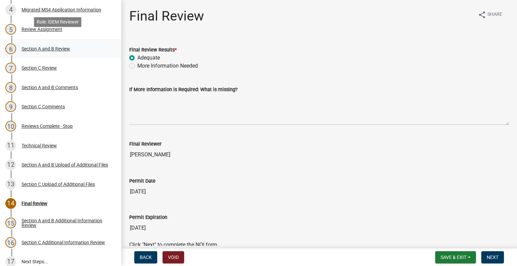
scroll to position [186, 0]
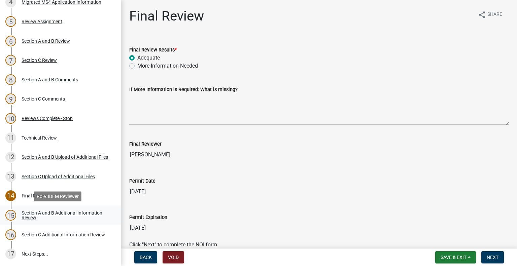
click at [32, 214] on div "Section A and B Additional Information Review" at bounding box center [66, 215] width 89 height 9
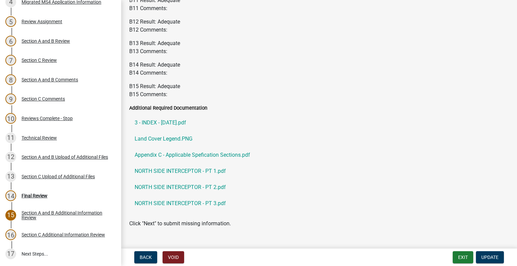
scroll to position [954, 0]
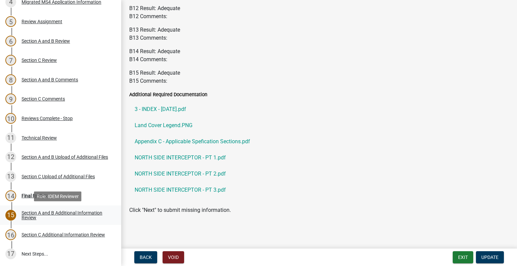
click at [78, 213] on div "Section A and B Additional Information Review" at bounding box center [66, 215] width 89 height 9
click at [71, 232] on div "Section C Additional Information Review" at bounding box center [63, 234] width 83 height 5
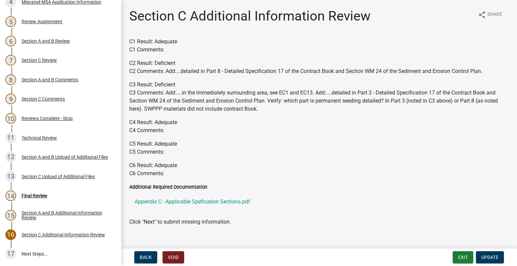
scroll to position [12, 0]
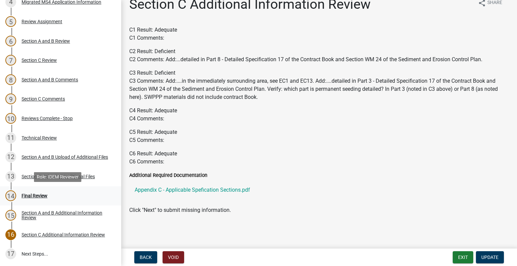
click at [38, 195] on div "Final Review" at bounding box center [35, 195] width 26 height 5
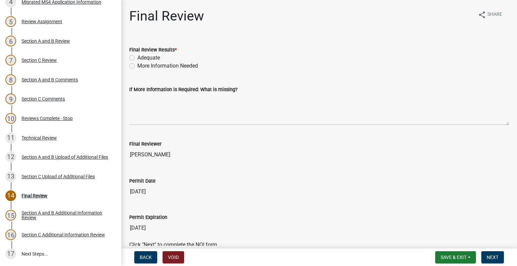
click at [137, 58] on label "Adequate" at bounding box center [148, 58] width 23 height 8
click at [137, 58] on input "Adequate" at bounding box center [139, 56] width 4 height 4
radio input "true"
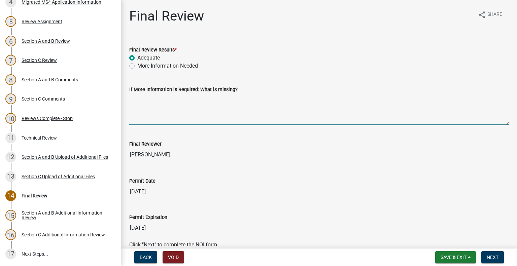
click at [148, 106] on textarea "If More Information is Required: What is missing?" at bounding box center [318, 110] width 379 height 32
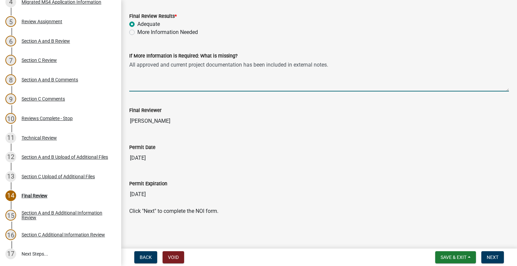
scroll to position [34, 0]
type textarea "All approved and current project documentation has been included in external no…"
click at [457, 261] on button "Save & Exit" at bounding box center [455, 257] width 41 height 12
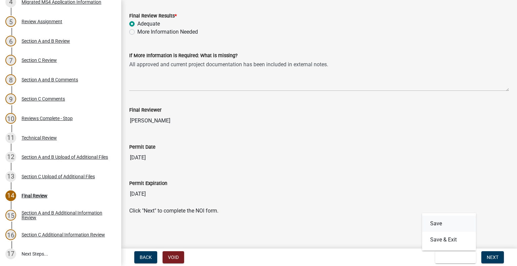
click at [439, 223] on button "Save" at bounding box center [449, 224] width 54 height 16
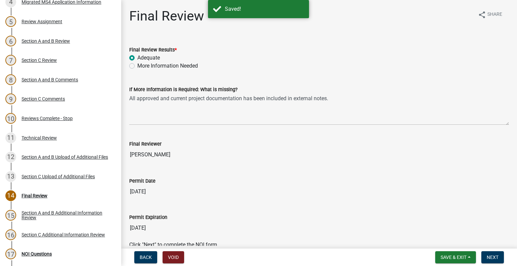
scroll to position [399, 0]
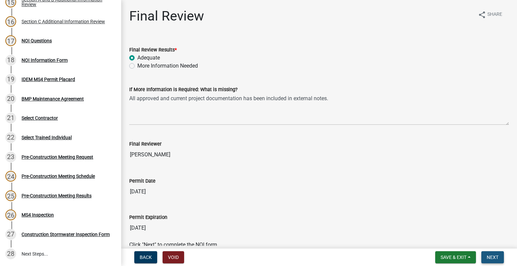
click at [493, 256] on span "Next" at bounding box center [492, 257] width 12 height 5
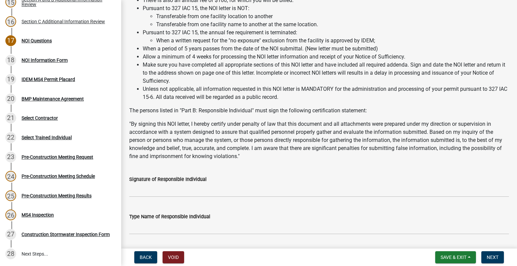
scroll to position [2560, 0]
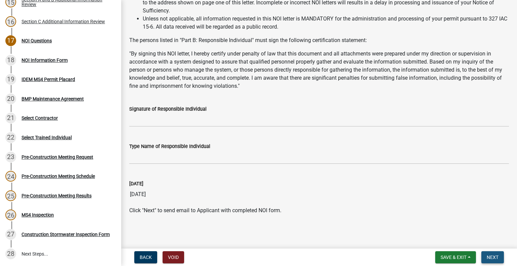
click at [494, 259] on span "Next" at bounding box center [492, 257] width 12 height 5
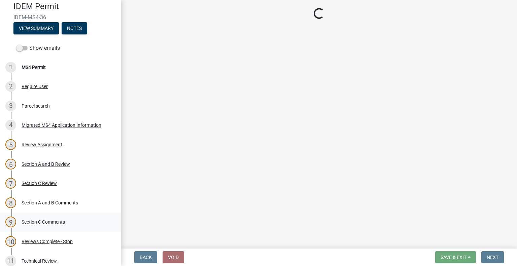
scroll to position [0, 0]
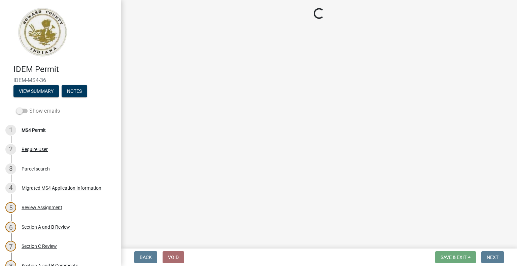
click at [34, 110] on label "Show emails" at bounding box center [38, 111] width 44 height 8
click at [29, 107] on input "Show emails" at bounding box center [29, 107] width 0 height 0
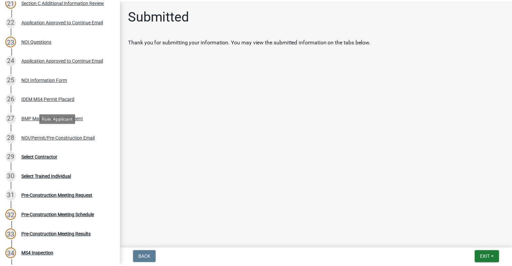
scroll to position [554, 0]
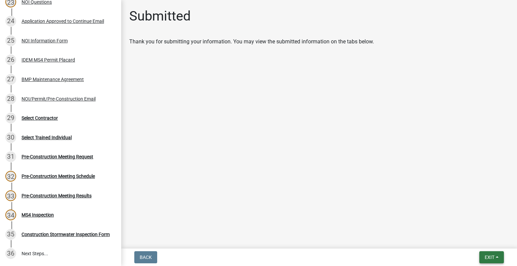
click at [491, 257] on span "Exit" at bounding box center [489, 257] width 10 height 5
click at [483, 243] on button "Save & Exit" at bounding box center [477, 240] width 54 height 16
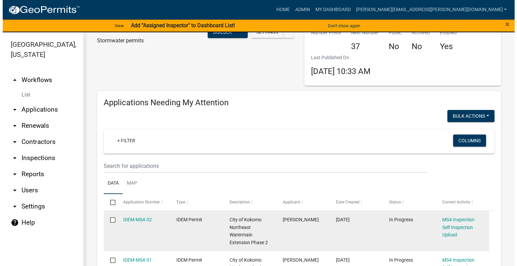
scroll to position [67, 0]
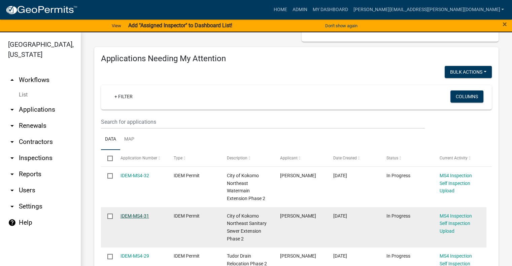
click at [129, 215] on link "IDEM-MS4-31" at bounding box center [134, 215] width 29 height 5
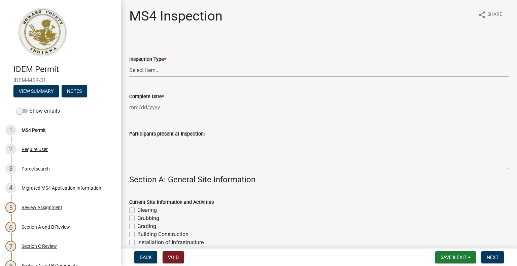
click at [160, 72] on select "Select Item... Initial Routine Follow Up Complaint" at bounding box center [318, 70] width 379 height 14
click at [129, 63] on select "Select Item... Initial Routine Follow Up Complaint" at bounding box center [318, 70] width 379 height 14
select select "6f2635a8-d74b-48ab-8be3-2798d1f6cb59"
click at [130, 108] on div at bounding box center [160, 108] width 62 height 14
select select "8"
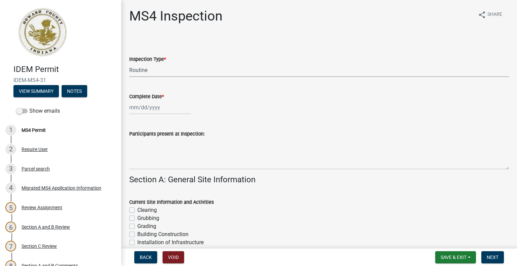
select select "2025"
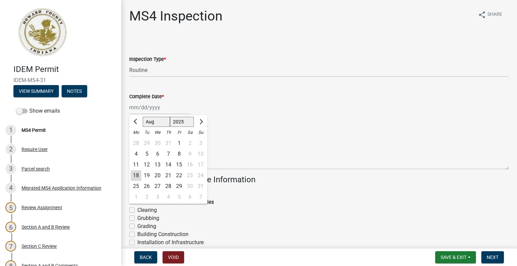
click at [135, 176] on div "18" at bounding box center [136, 175] width 11 height 11
type input "08/18/2025"
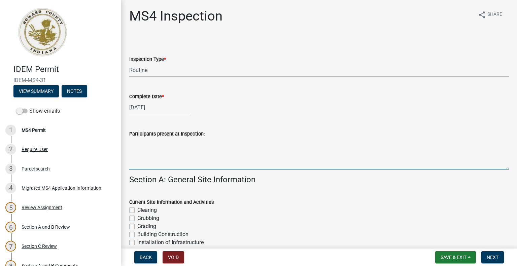
click at [141, 151] on textarea "Participants present at Inspection:" at bounding box center [318, 154] width 379 height 32
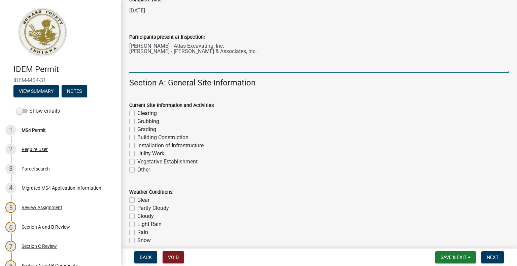
scroll to position [101, 0]
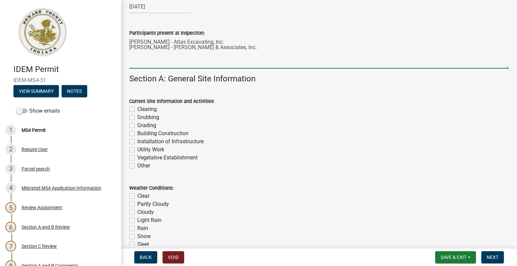
type textarea "Gunther Dixon - Atlas Excavating, Inc. Jim Miller - Donohue & Associates, Inc."
click at [137, 158] on label "Vegetative Establishment" at bounding box center [167, 158] width 60 height 8
click at [137, 158] on input "Vegetative Establishment" at bounding box center [139, 156] width 4 height 4
checkbox input "true"
checkbox input "false"
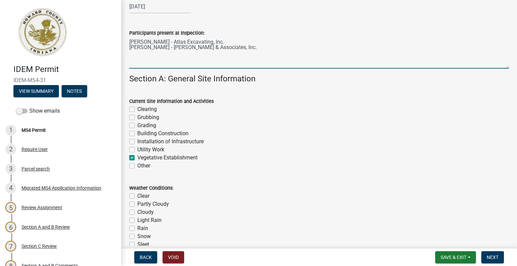
checkbox input "false"
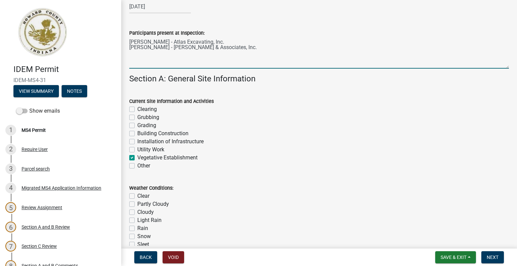
checkbox input "true"
checkbox input "false"
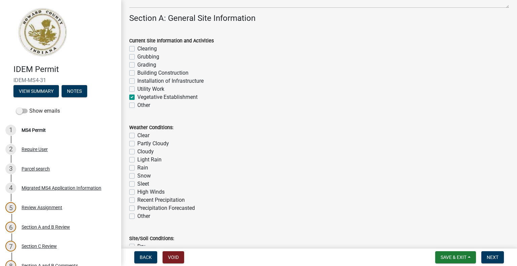
scroll to position [168, 0]
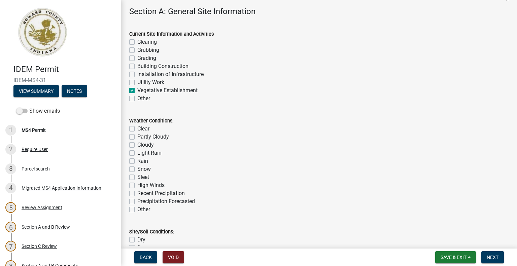
click at [137, 145] on label "Cloudy" at bounding box center [145, 145] width 16 height 8
click at [137, 145] on input "Cloudy" at bounding box center [139, 143] width 4 height 4
checkbox input "true"
checkbox input "false"
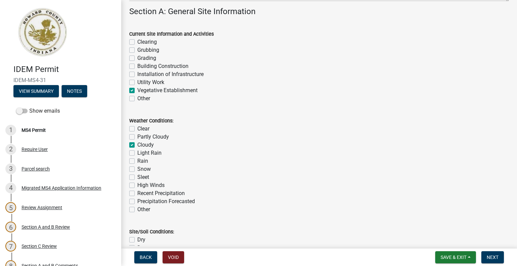
checkbox input "true"
checkbox input "false"
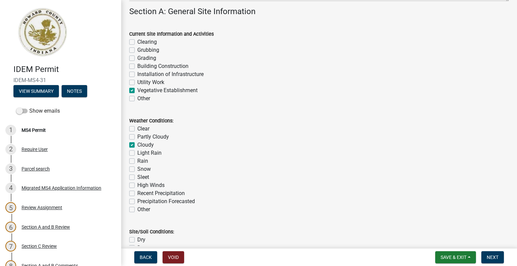
checkbox input "false"
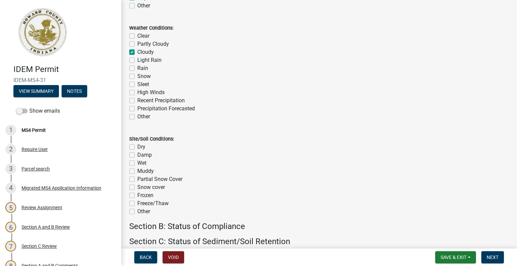
scroll to position [269, 0]
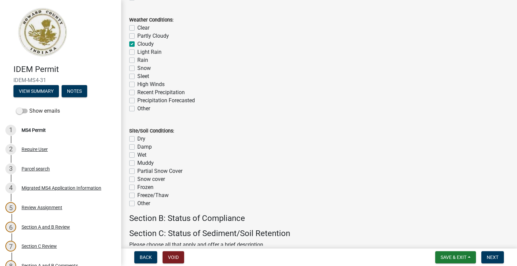
click at [137, 138] on label "Dry" at bounding box center [141, 139] width 8 height 8
click at [137, 138] on input "Dry" at bounding box center [139, 137] width 4 height 4
checkbox input "true"
checkbox input "false"
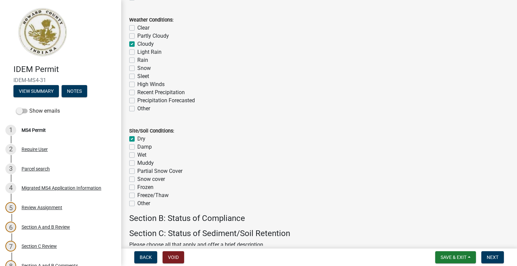
checkbox input "false"
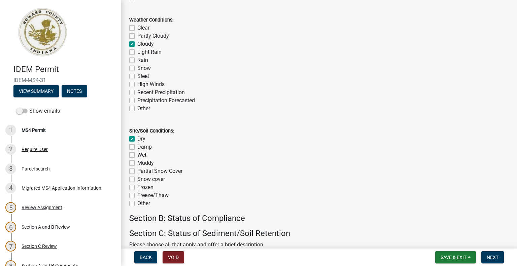
checkbox input "false"
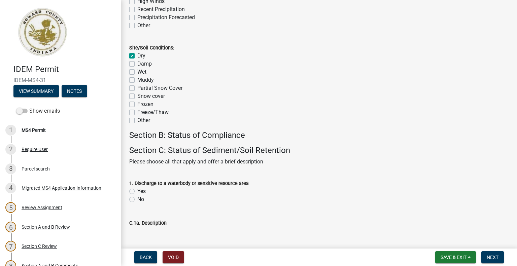
scroll to position [404, 0]
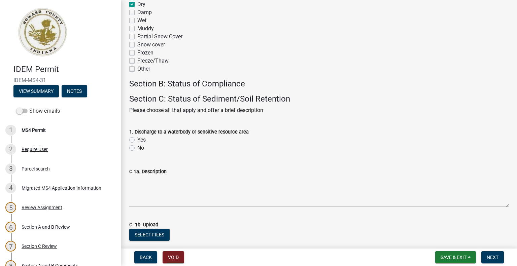
click at [137, 149] on label "No" at bounding box center [140, 148] width 7 height 8
click at [137, 148] on input "No" at bounding box center [139, 146] width 4 height 4
radio input "true"
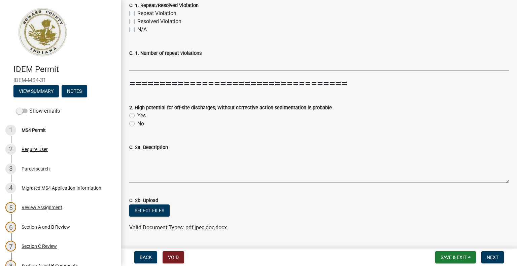
scroll to position [673, 0]
click at [137, 123] on label "No" at bounding box center [140, 123] width 7 height 8
click at [137, 123] on input "No" at bounding box center [139, 121] width 4 height 4
radio input "true"
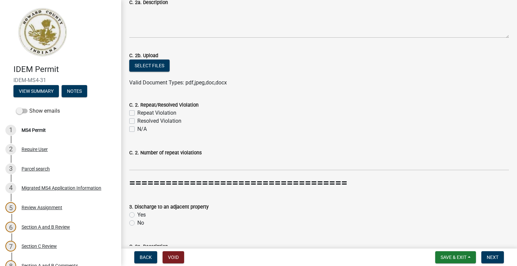
scroll to position [841, 0]
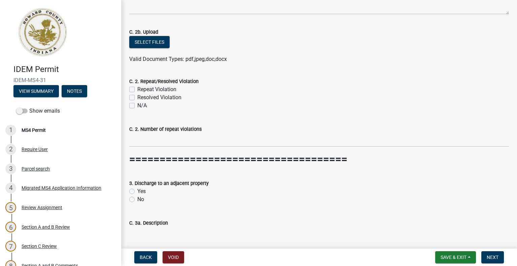
click at [137, 200] on label "No" at bounding box center [140, 199] width 7 height 8
click at [137, 200] on input "No" at bounding box center [139, 197] width 4 height 4
radio input "true"
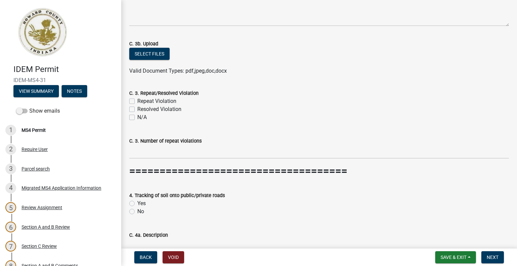
scroll to position [1077, 0]
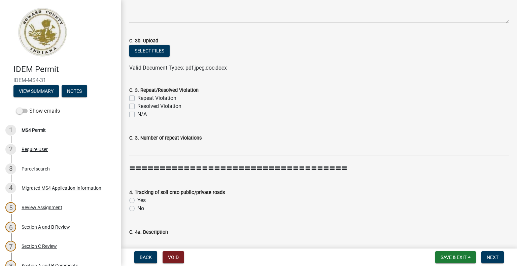
click at [137, 209] on label "No" at bounding box center [140, 209] width 7 height 8
click at [137, 209] on input "No" at bounding box center [139, 207] width 4 height 4
radio input "true"
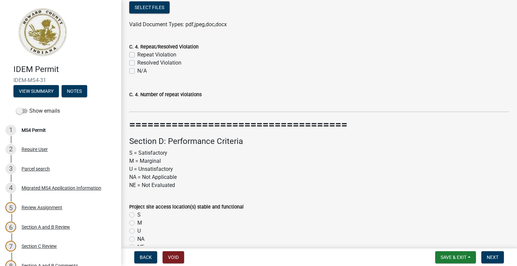
scroll to position [1379, 0]
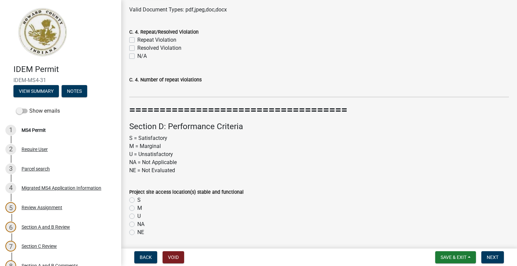
click at [137, 199] on label "S" at bounding box center [138, 200] width 3 height 8
click at [137, 199] on input "S" at bounding box center [139, 198] width 4 height 4
radio input "true"
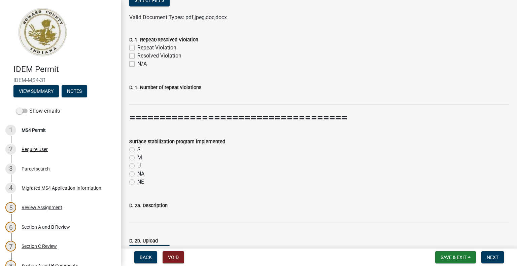
scroll to position [1682, 0]
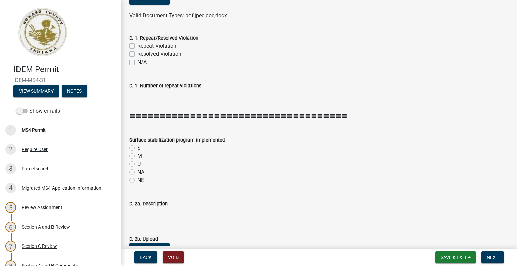
drag, startPoint x: 132, startPoint y: 156, endPoint x: 151, endPoint y: 161, distance: 19.7
click at [137, 156] on label "M" at bounding box center [139, 156] width 5 height 8
click at [137, 156] on input "M" at bounding box center [139, 154] width 4 height 4
radio input "true"
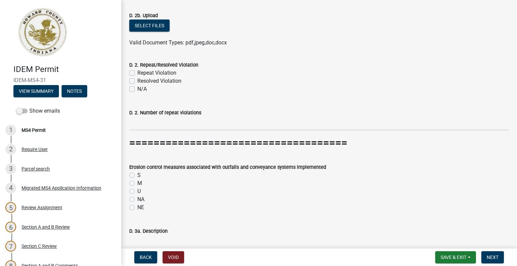
scroll to position [1918, 0]
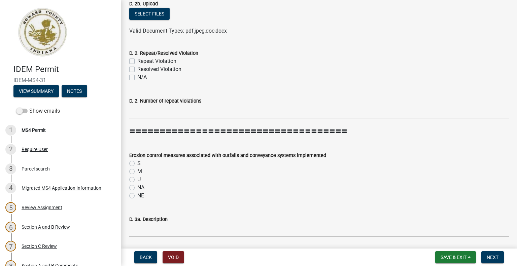
drag, startPoint x: 132, startPoint y: 162, endPoint x: 172, endPoint y: 173, distance: 41.8
click at [137, 162] on label "S" at bounding box center [138, 163] width 3 height 8
click at [137, 162] on input "S" at bounding box center [139, 161] width 4 height 4
radio input "true"
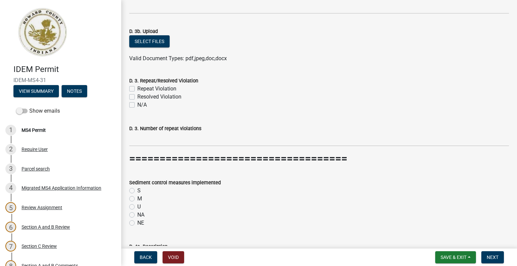
scroll to position [2153, 0]
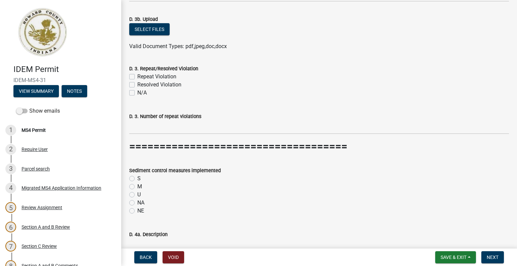
drag, startPoint x: 131, startPoint y: 179, endPoint x: 160, endPoint y: 180, distance: 30.0
click at [137, 179] on label "S" at bounding box center [138, 179] width 3 height 8
click at [137, 179] on input "S" at bounding box center [139, 177] width 4 height 4
radio input "true"
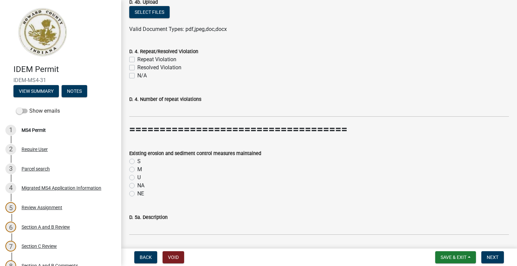
scroll to position [2422, 0]
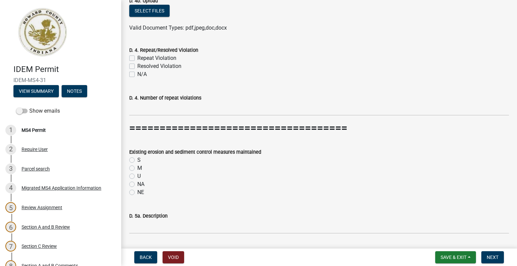
click at [137, 170] on label "M" at bounding box center [139, 168] width 5 height 8
click at [137, 169] on input "M" at bounding box center [139, 166] width 4 height 4
radio input "true"
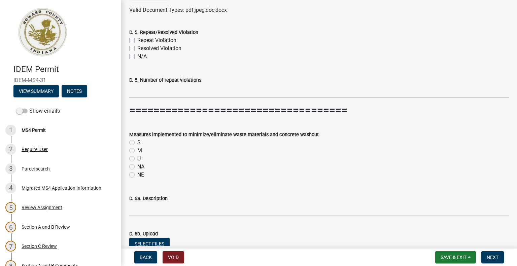
scroll to position [2691, 0]
click at [137, 142] on label "S" at bounding box center [138, 142] width 3 height 8
click at [137, 142] on input "S" at bounding box center [139, 140] width 4 height 4
radio input "true"
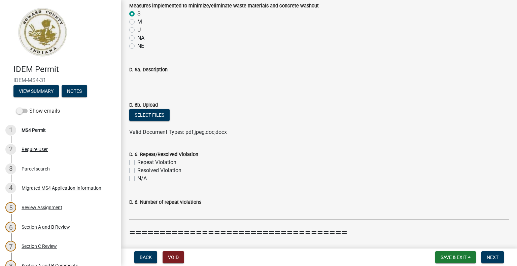
scroll to position [2860, 0]
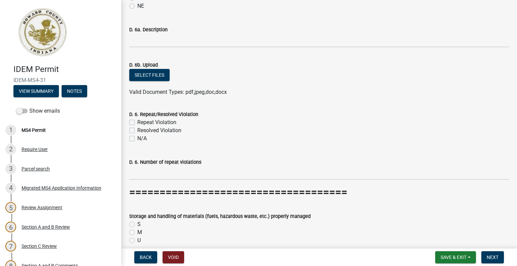
click at [137, 224] on label "S" at bounding box center [138, 224] width 3 height 8
click at [137, 224] on input "S" at bounding box center [139, 222] width 4 height 4
radio input "true"
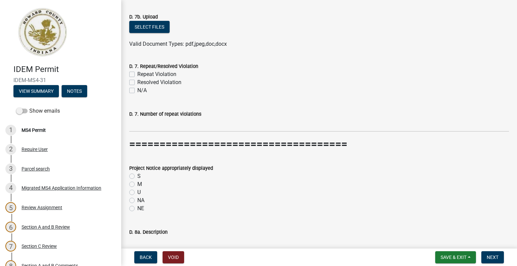
scroll to position [3162, 0]
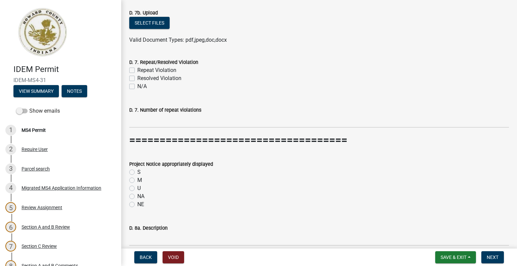
click at [137, 205] on label "NE" at bounding box center [140, 205] width 7 height 8
click at [137, 205] on input "NE" at bounding box center [139, 203] width 4 height 4
radio input "true"
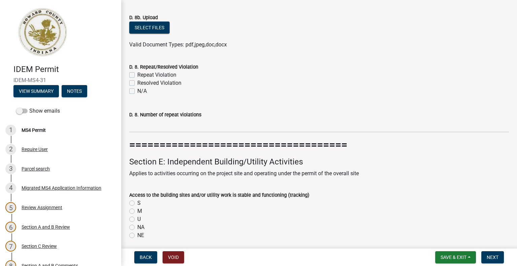
scroll to position [3465, 0]
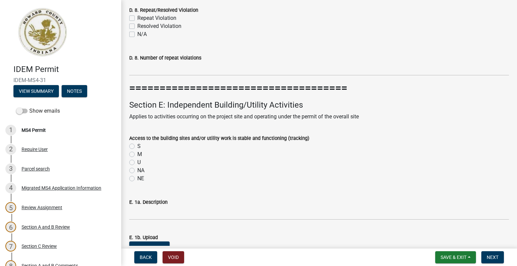
click at [137, 147] on label "S" at bounding box center [138, 146] width 3 height 8
click at [137, 147] on input "S" at bounding box center [139, 144] width 4 height 4
radio input "true"
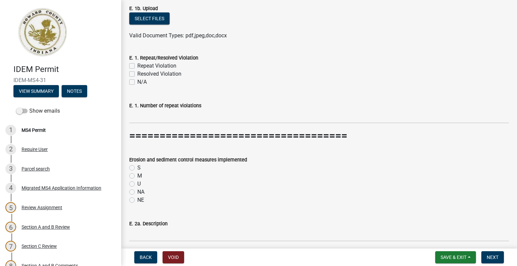
scroll to position [3701, 0]
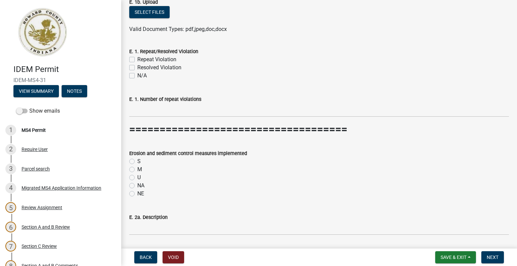
click at [137, 162] on label "S" at bounding box center [138, 161] width 3 height 8
click at [137, 162] on input "S" at bounding box center [139, 159] width 4 height 4
radio input "true"
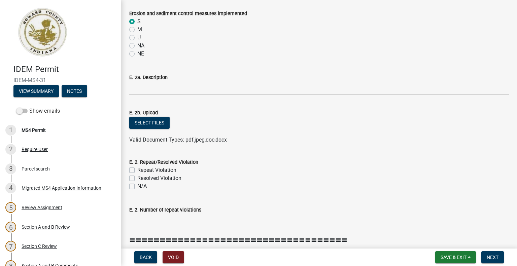
scroll to position [3903, 0]
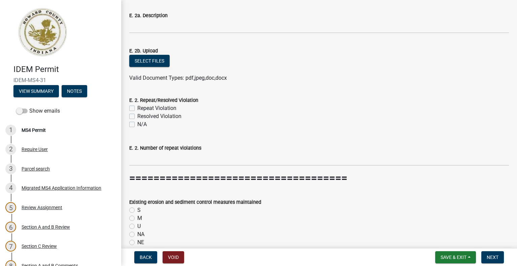
click at [137, 212] on label "S" at bounding box center [138, 210] width 3 height 8
click at [137, 211] on input "S" at bounding box center [139, 208] width 4 height 4
radio input "true"
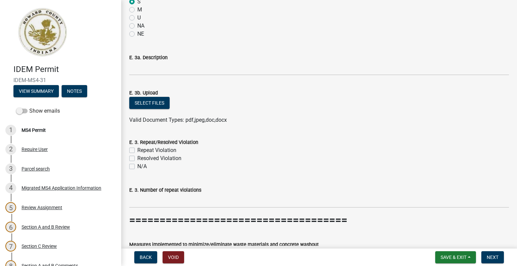
scroll to position [4138, 0]
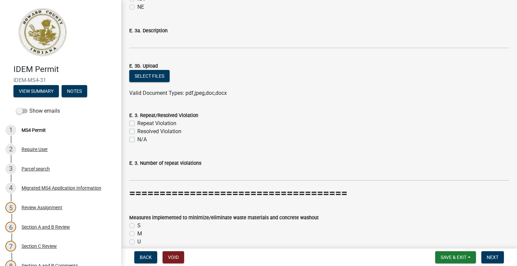
click at [137, 225] on label "S" at bounding box center [138, 226] width 3 height 8
click at [137, 225] on input "S" at bounding box center [139, 224] width 4 height 4
radio input "true"
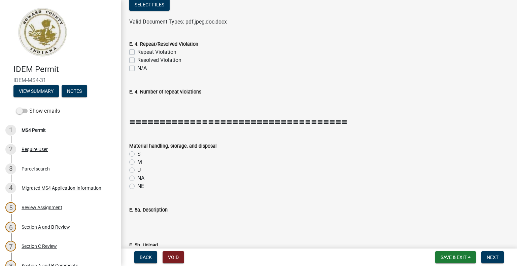
scroll to position [4475, 0]
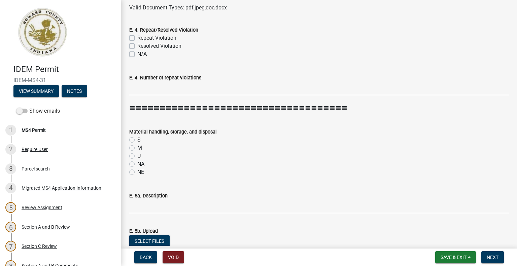
click at [137, 165] on label "NA" at bounding box center [140, 164] width 7 height 8
click at [137, 165] on input "NA" at bounding box center [139, 162] width 4 height 4
radio input "true"
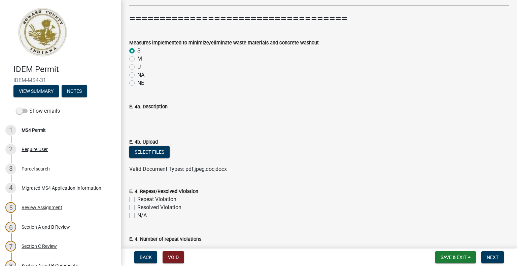
scroll to position [4306, 0]
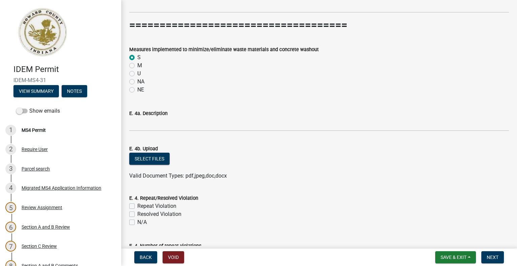
click at [137, 82] on label "NA" at bounding box center [140, 82] width 7 height 8
click at [137, 82] on input "NA" at bounding box center [139, 80] width 4 height 4
radio input "true"
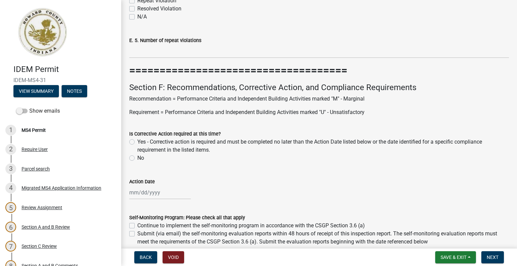
scroll to position [4777, 0]
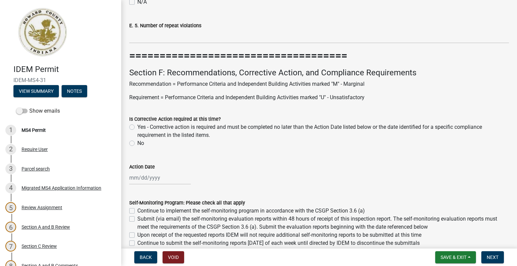
click at [137, 143] on label "No" at bounding box center [140, 143] width 7 height 8
click at [137, 143] on input "No" at bounding box center [139, 141] width 4 height 4
radio input "true"
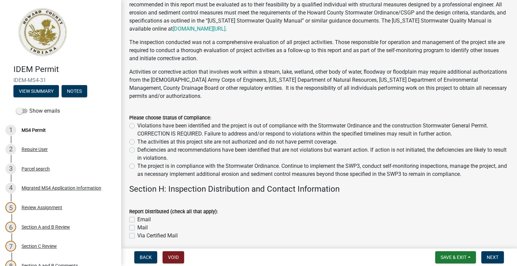
scroll to position [5114, 0]
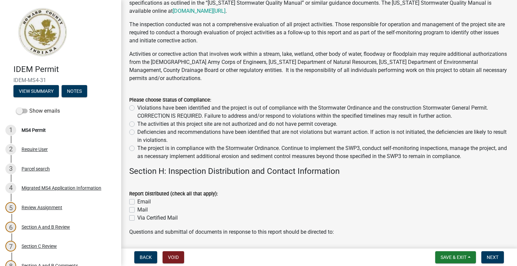
click at [137, 134] on label "Deficiencies and recommendations have been identified that are not violations b…" at bounding box center [322, 136] width 371 height 16
click at [137, 133] on input "Deficiencies and recommendations have been identified that are not violations b…" at bounding box center [139, 130] width 4 height 4
radio input "true"
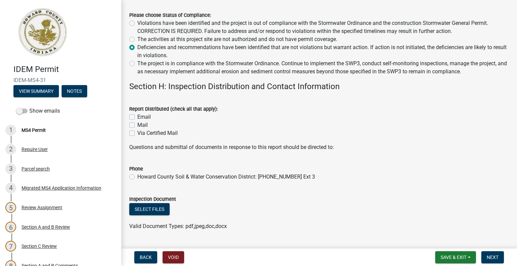
scroll to position [5215, 0]
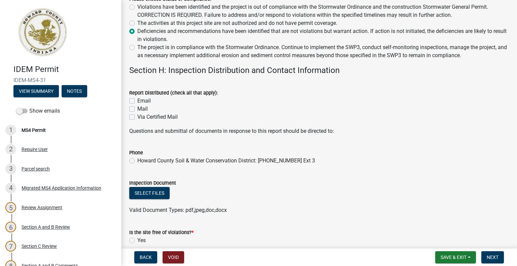
click at [137, 101] on label "Email" at bounding box center [143, 101] width 13 height 8
click at [137, 101] on input "Email" at bounding box center [139, 99] width 4 height 4
checkbox input "true"
checkbox input "false"
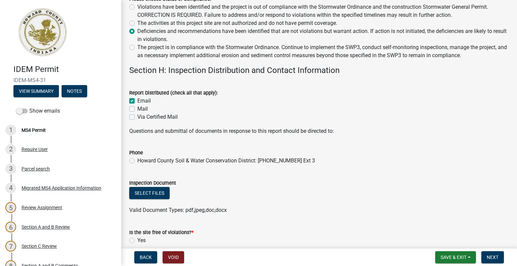
click at [137, 162] on label "Howard County Soil & Water Conservation District: 765-457-2114 Ext 3" at bounding box center [226, 161] width 178 height 8
click at [137, 161] on input "Howard County Soil & Water Conservation District: 765-457-2114 Ext 3" at bounding box center [139, 159] width 4 height 4
radio input "true"
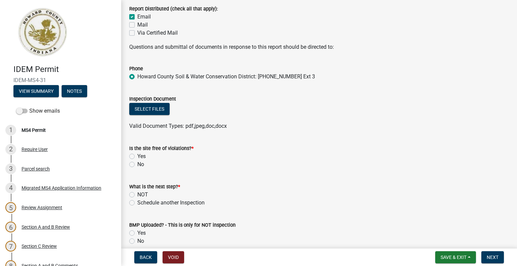
scroll to position [5316, 0]
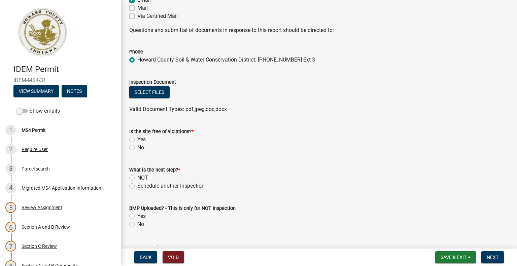
click at [137, 140] on label "Yes" at bounding box center [141, 140] width 8 height 8
click at [137, 140] on input "Yes" at bounding box center [139, 138] width 4 height 4
radio input "true"
click at [152, 91] on button "Select files" at bounding box center [149, 92] width 40 height 12
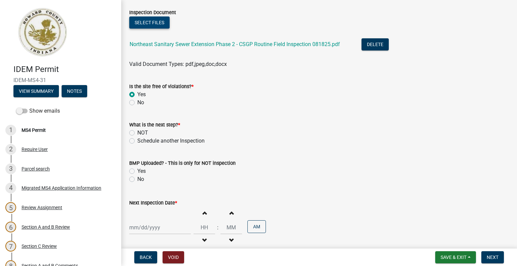
scroll to position [5417, 0]
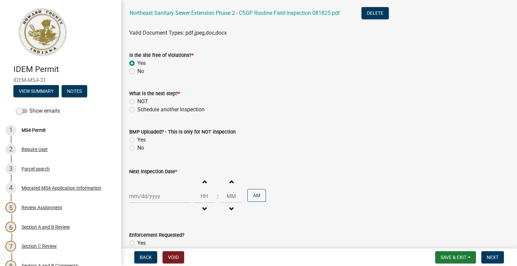
click at [137, 110] on label "Schedule another Inspection" at bounding box center [170, 110] width 67 height 8
click at [137, 110] on input "Schedule another Inspection" at bounding box center [139, 108] width 4 height 4
radio input "true"
click at [133, 197] on div at bounding box center [160, 196] width 62 height 14
select select "8"
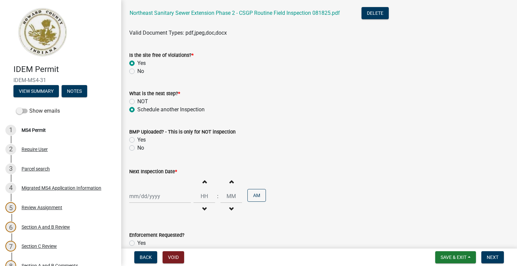
select select "2025"
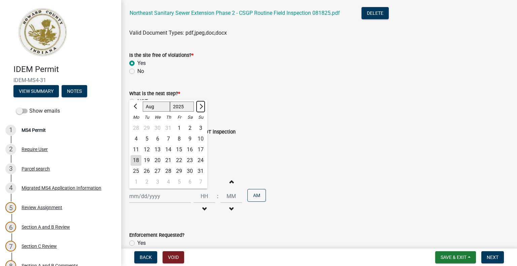
click at [202, 105] on button "Next month" at bounding box center [200, 106] width 8 height 11
select select "9"
click at [168, 149] on div "18" at bounding box center [168, 149] width 11 height 11
type input "09/18/2025"
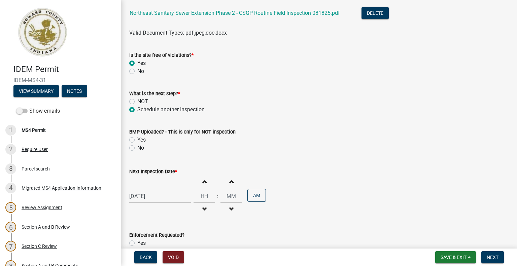
click at [203, 182] on span "button" at bounding box center [204, 181] width 3 height 5
type input "01"
type input "00"
click at [203, 182] on span "button" at bounding box center [204, 181] width 3 height 5
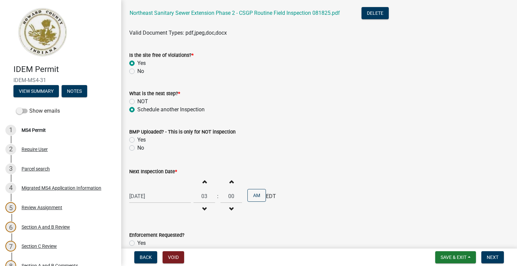
click at [203, 182] on span "button" at bounding box center [204, 181] width 3 height 5
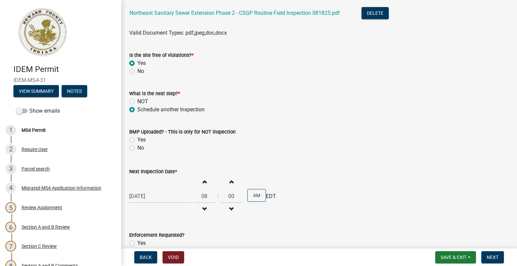
click at [203, 182] on span "button" at bounding box center [204, 181] width 3 height 5
type input "10"
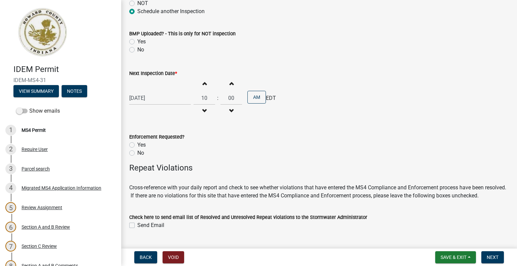
scroll to position [5518, 0]
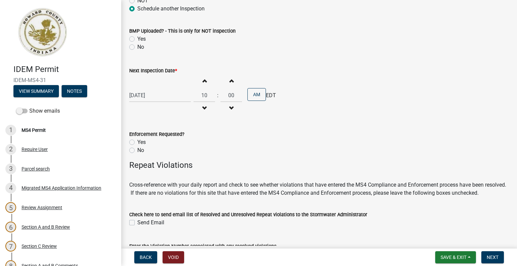
click at [137, 151] on label "No" at bounding box center [140, 150] width 7 height 8
click at [137, 151] on input "No" at bounding box center [139, 148] width 4 height 4
radio input "true"
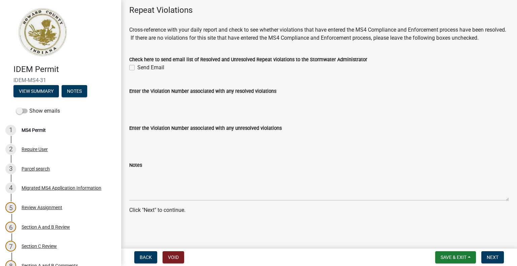
scroll to position [5680, 0]
click at [449, 257] on span "Save & Exit" at bounding box center [453, 257] width 26 height 5
click at [437, 223] on button "Save" at bounding box center [449, 224] width 54 height 16
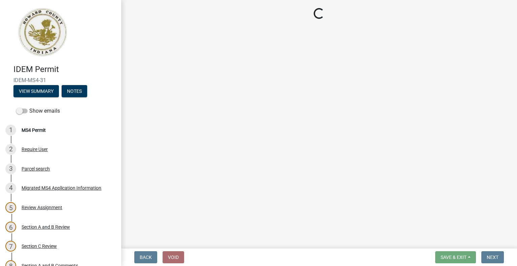
select select "6f2635a8-d74b-48ab-8be3-2798d1f6cb59"
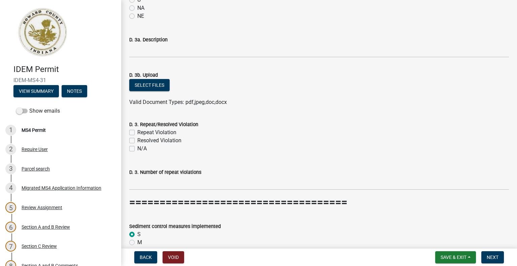
scroll to position [2153, 0]
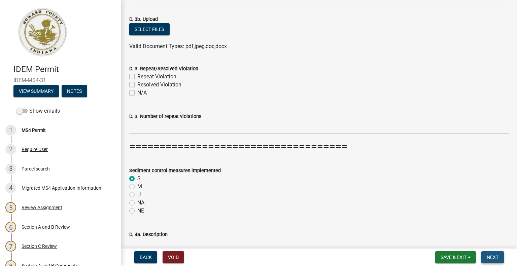
click at [498, 256] on button "Next" at bounding box center [492, 257] width 23 height 12
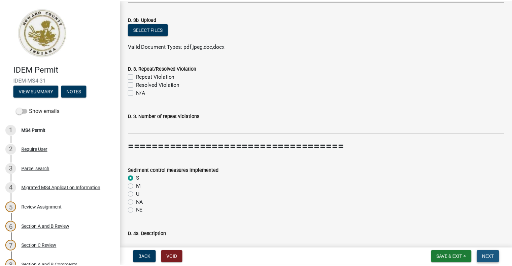
scroll to position [0, 0]
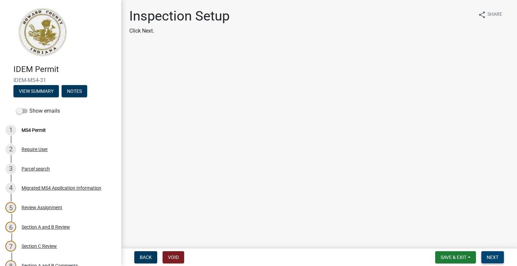
click at [492, 256] on span "Next" at bounding box center [492, 257] width 12 height 5
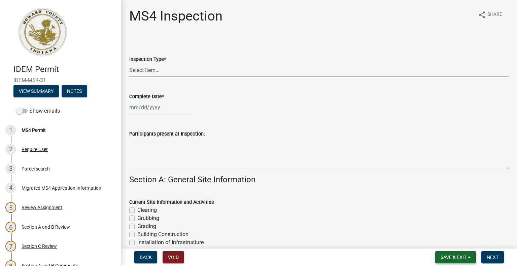
click at [461, 258] on span "Save & Exit" at bounding box center [453, 257] width 26 height 5
click at [448, 241] on button "Save & Exit" at bounding box center [449, 240] width 54 height 16
